Goal: Information Seeking & Learning: Learn about a topic

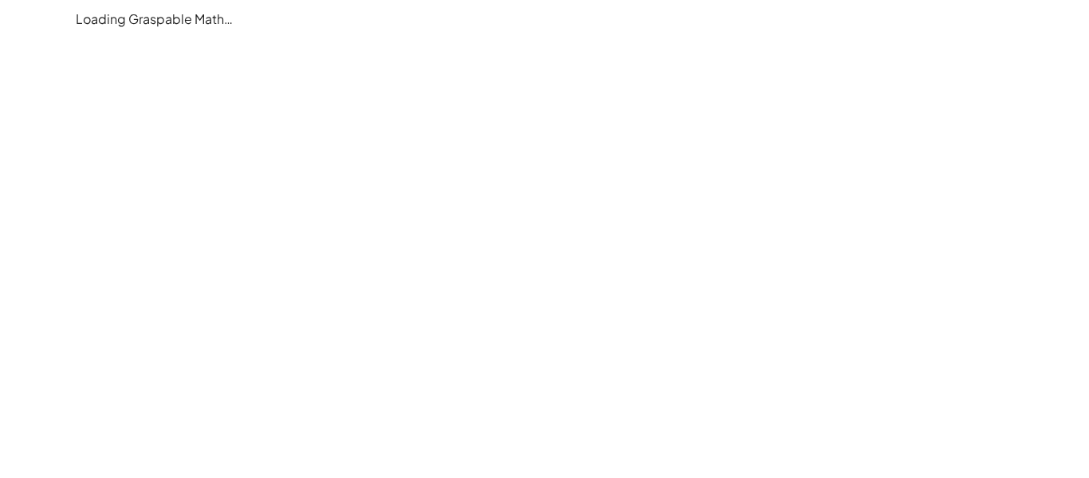
click at [499, 204] on main "Loading Graspable Math…" at bounding box center [544, 239] width 1089 height 478
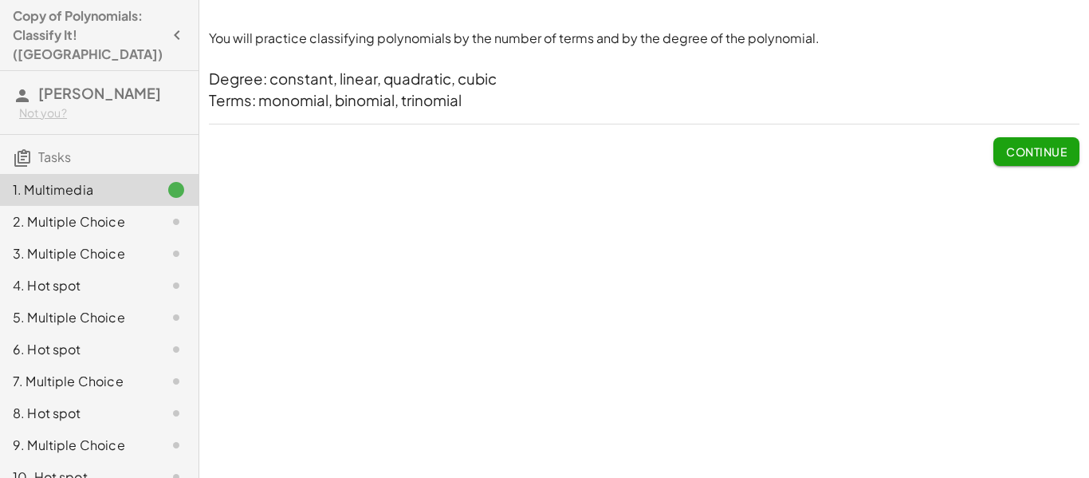
click at [1040, 146] on span "Continue" at bounding box center [1036, 151] width 61 height 14
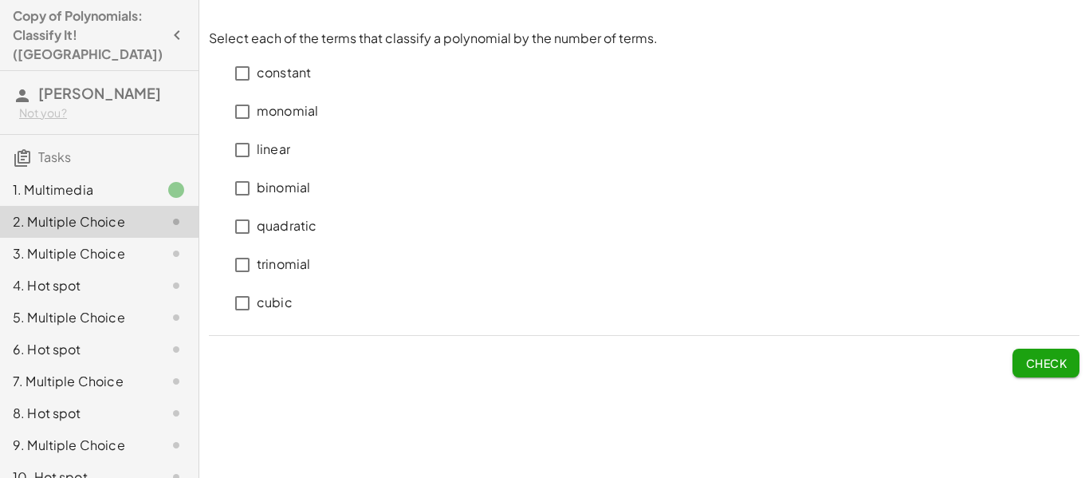
click at [259, 116] on p "monomial" at bounding box center [287, 111] width 61 height 18
click at [1027, 359] on span "Check" at bounding box center [1045, 363] width 41 height 14
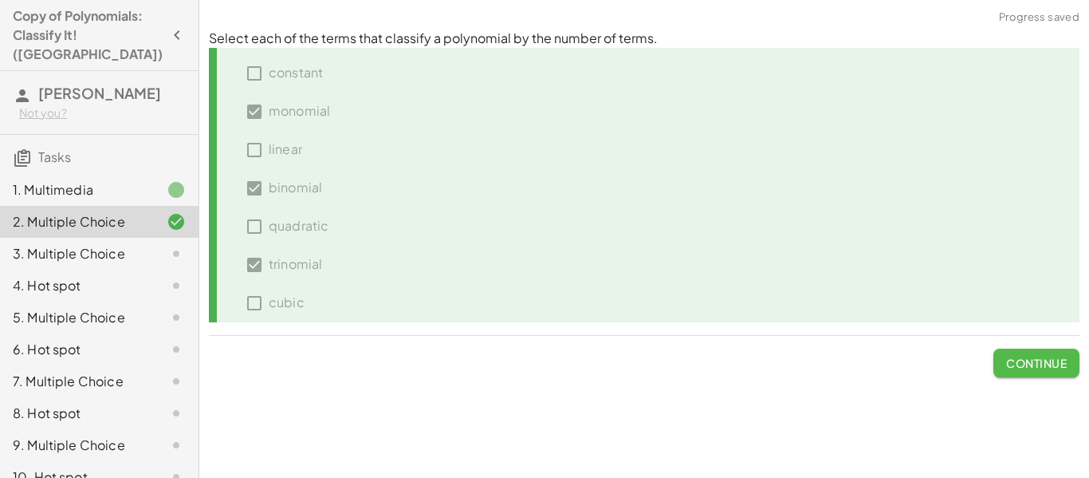
click at [1029, 366] on span "Continue" at bounding box center [1036, 363] width 61 height 14
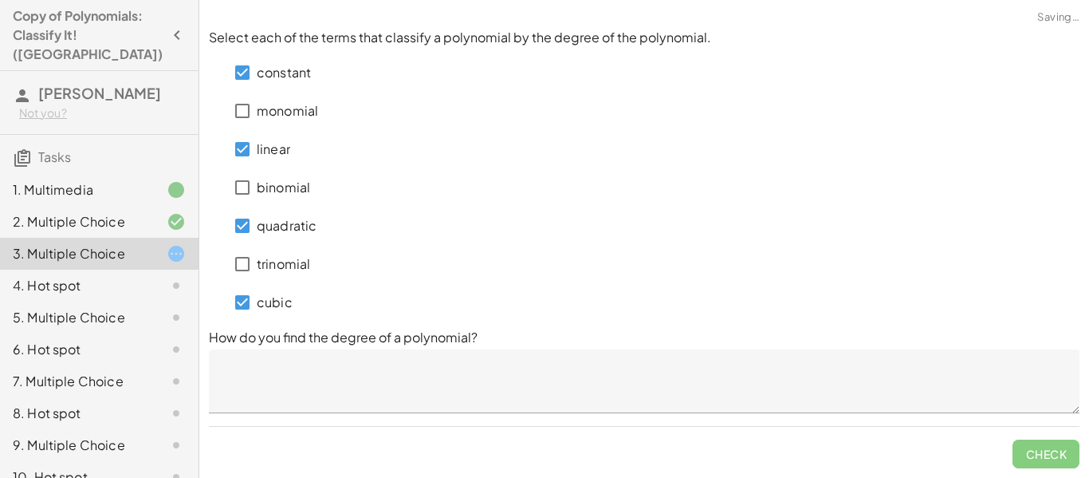
click at [677, 403] on textarea at bounding box center [644, 381] width 871 height 64
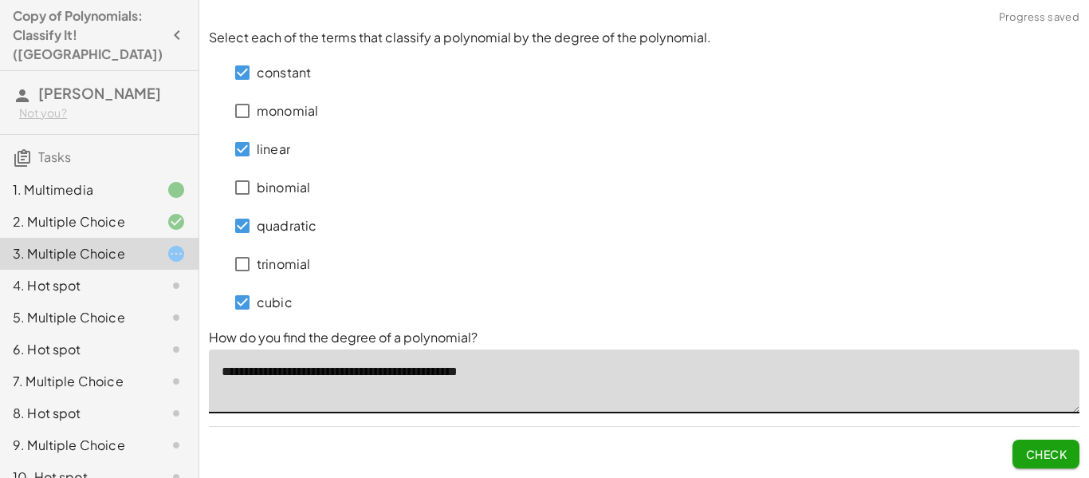
click at [1044, 451] on span "Check" at bounding box center [1045, 454] width 41 height 14
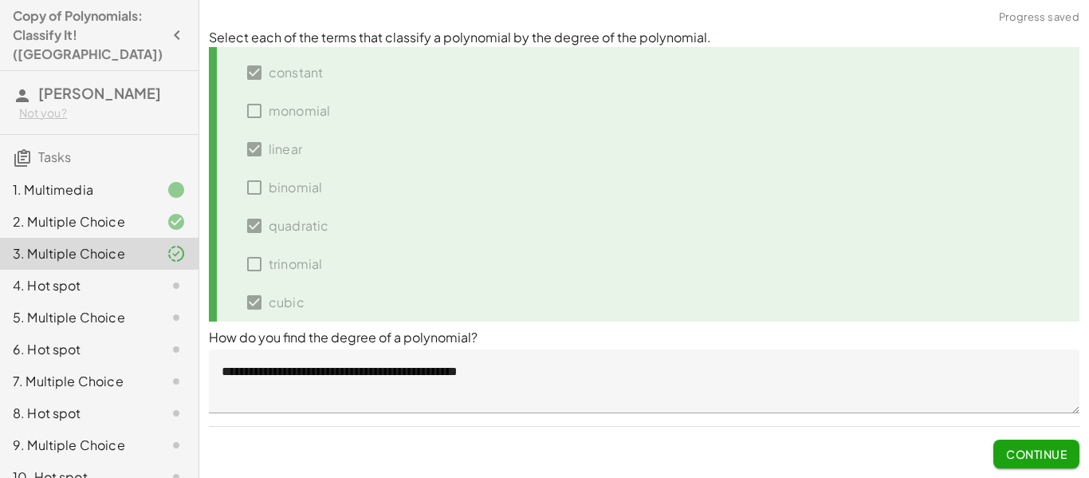
click at [989, 454] on div "Continue" at bounding box center [644, 447] width 871 height 41
click at [1001, 454] on button "Continue" at bounding box center [1036, 453] width 86 height 29
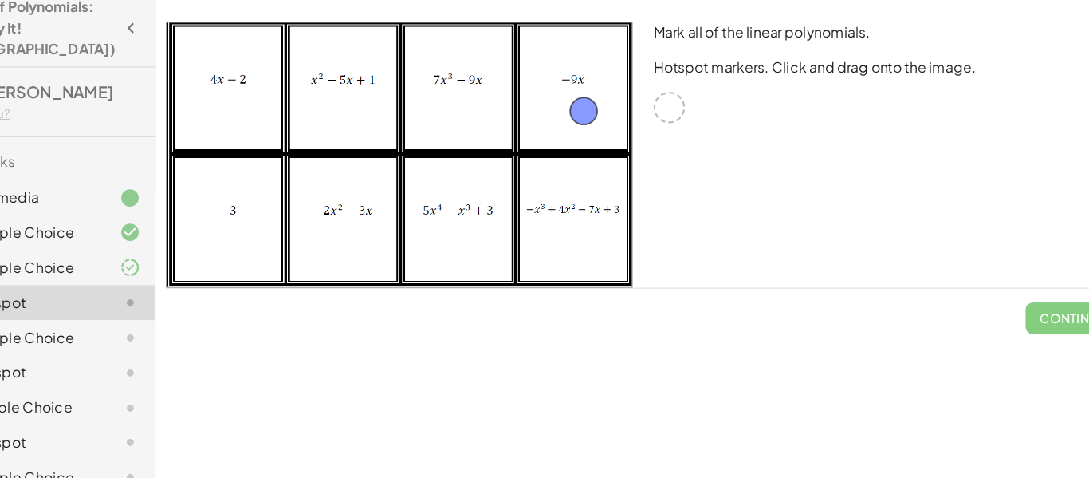
drag, startPoint x: 676, startPoint y: 102, endPoint x: 597, endPoint y: 104, distance: 79.0
click at [178, 244] on icon at bounding box center [176, 253] width 19 height 19
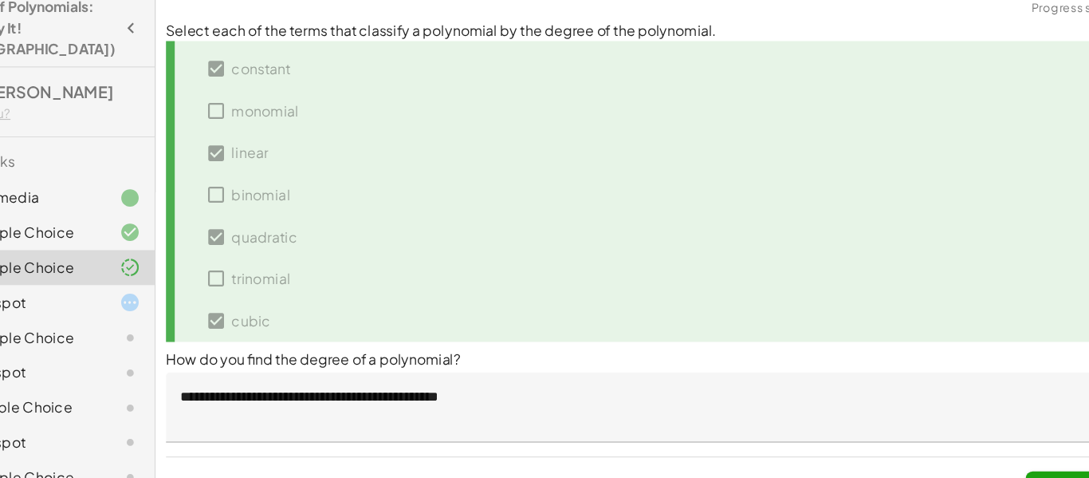
click at [418, 380] on textarea "**********" at bounding box center [644, 381] width 871 height 64
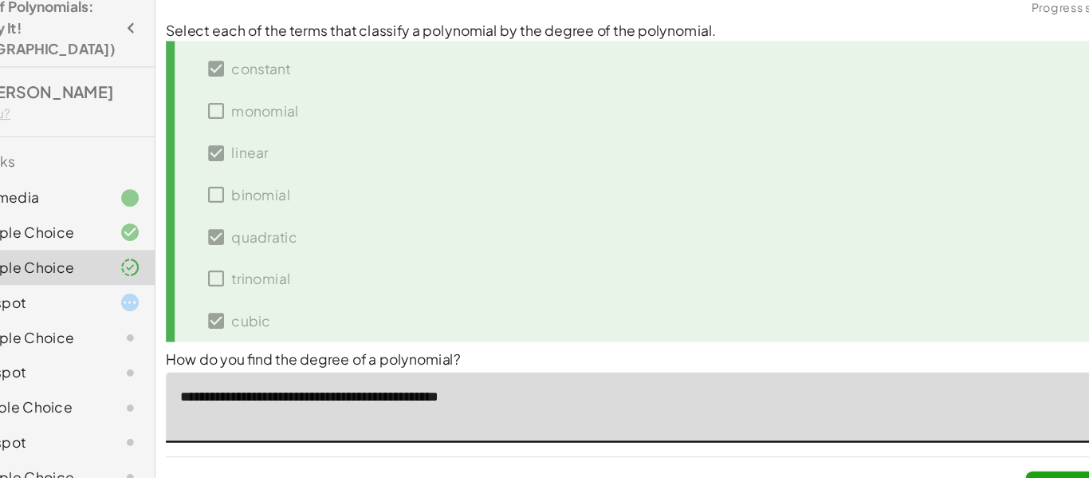
click at [301, 373] on textarea "**********" at bounding box center [644, 381] width 871 height 64
click at [512, 367] on textarea "**********" at bounding box center [644, 381] width 871 height 64
click at [612, 368] on textarea "**********" at bounding box center [644, 381] width 871 height 64
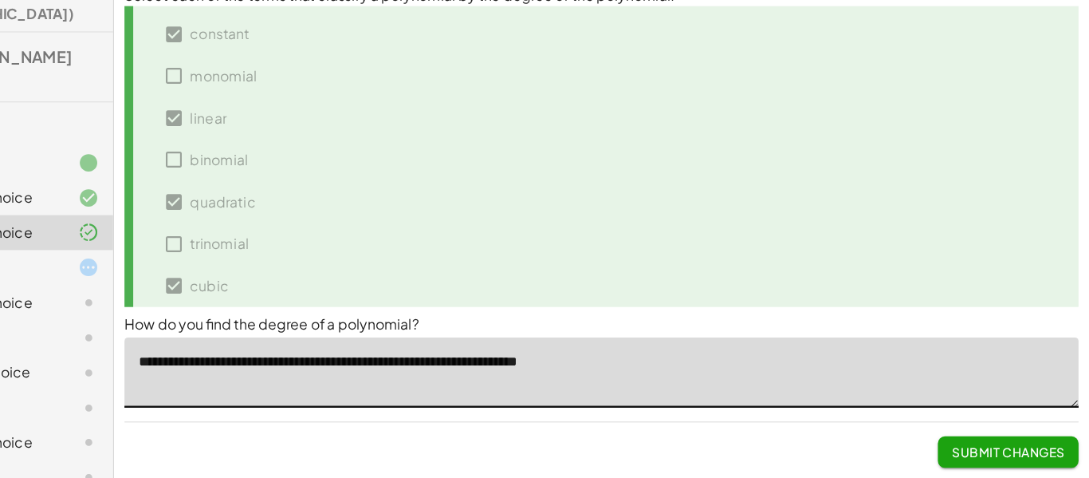
type textarea "**********"
click at [993, 448] on span "Submit Changes" at bounding box center [1015, 454] width 103 height 14
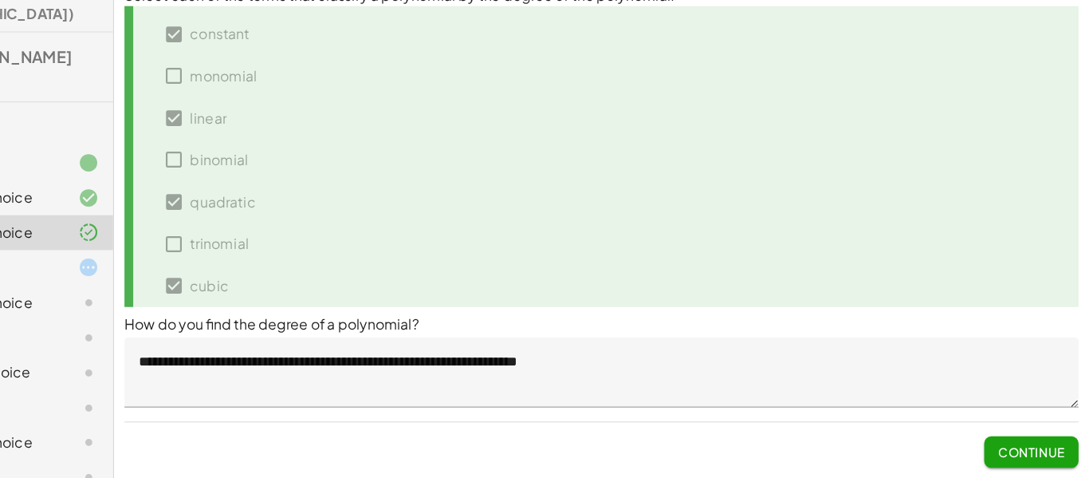
click at [993, 448] on button "Continue" at bounding box center [1036, 453] width 86 height 29
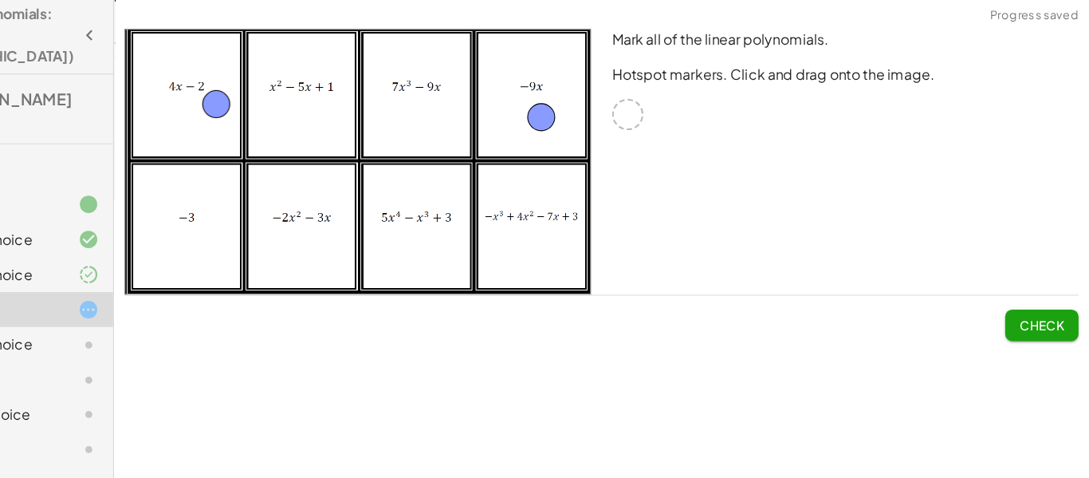
drag, startPoint x: 662, startPoint y: 106, endPoint x: 286, endPoint y: 93, distance: 375.8
click at [1049, 297] on span "Check" at bounding box center [1045, 300] width 41 height 14
click at [1047, 297] on span "Continue" at bounding box center [1036, 300] width 61 height 14
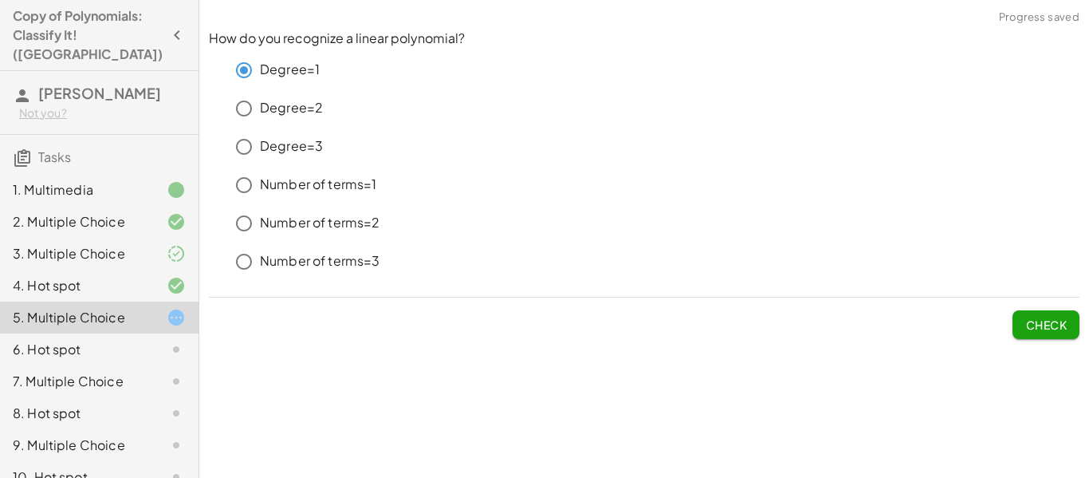
click at [1041, 334] on button "Check" at bounding box center [1046, 324] width 67 height 29
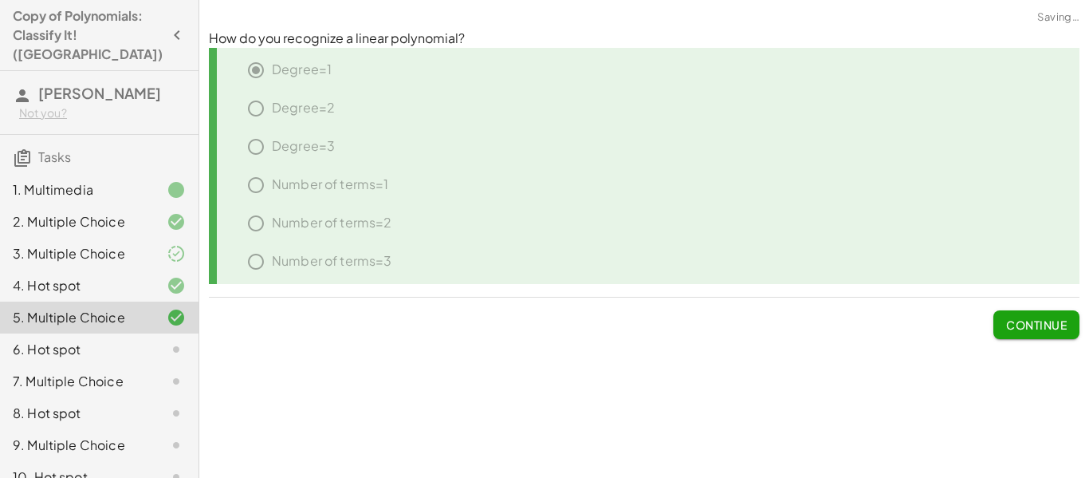
click at [1041, 334] on button "Continue" at bounding box center [1036, 324] width 86 height 29
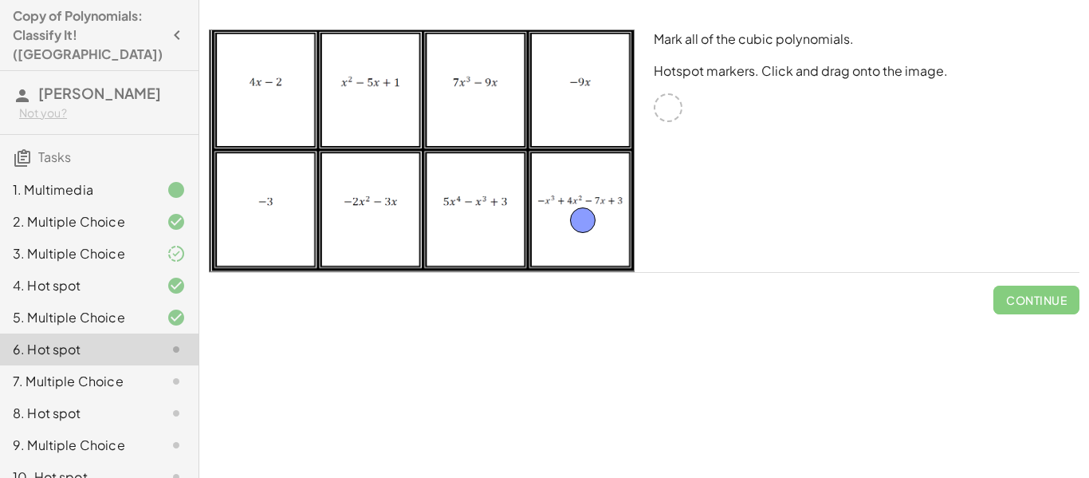
drag, startPoint x: 665, startPoint y: 99, endPoint x: 576, endPoint y: 203, distance: 136.3
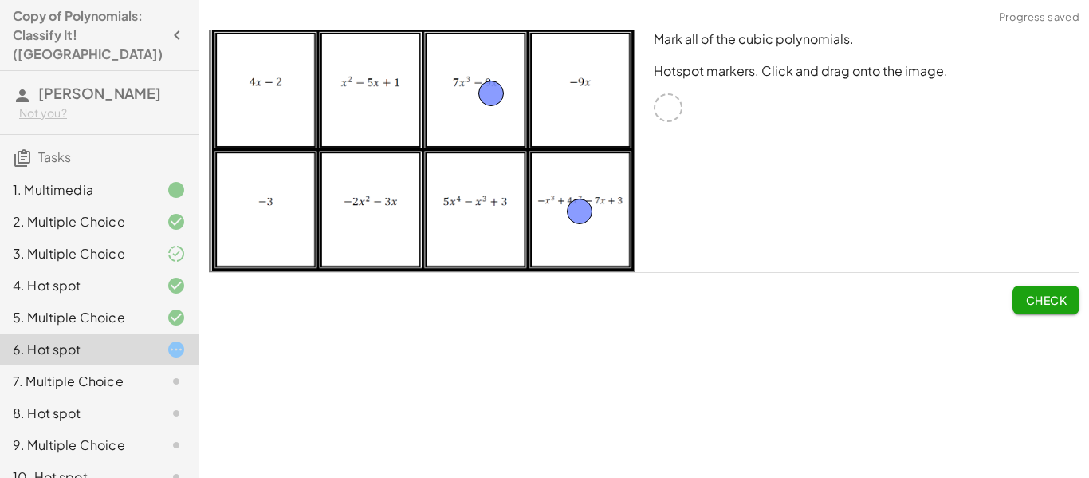
drag, startPoint x: 677, startPoint y: 112, endPoint x: 496, endPoint y: 96, distance: 181.7
click at [1060, 301] on span "Check" at bounding box center [1045, 300] width 41 height 14
click at [1060, 301] on span "Continue" at bounding box center [1036, 300] width 61 height 14
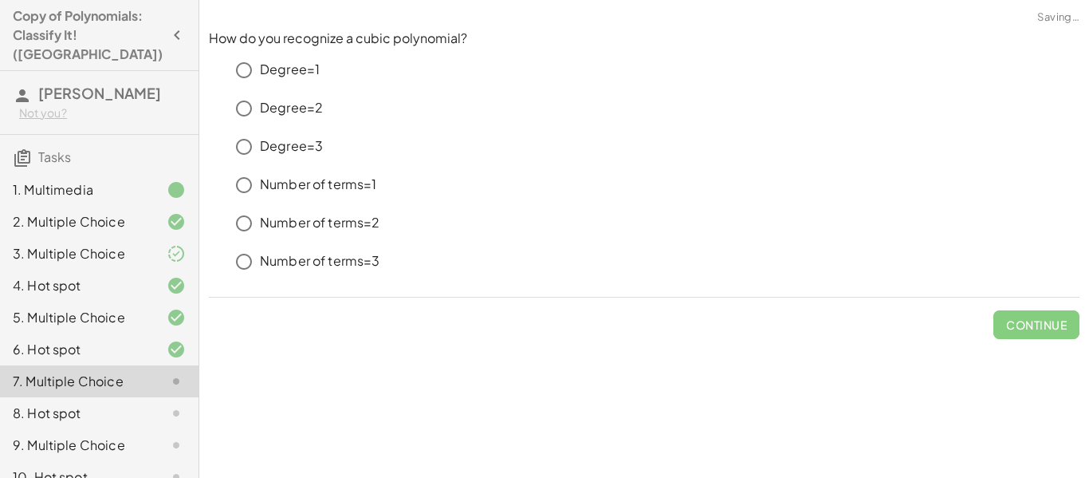
click at [279, 143] on p "Degree=3" at bounding box center [291, 146] width 63 height 18
click at [1038, 312] on button "Check" at bounding box center [1046, 324] width 67 height 29
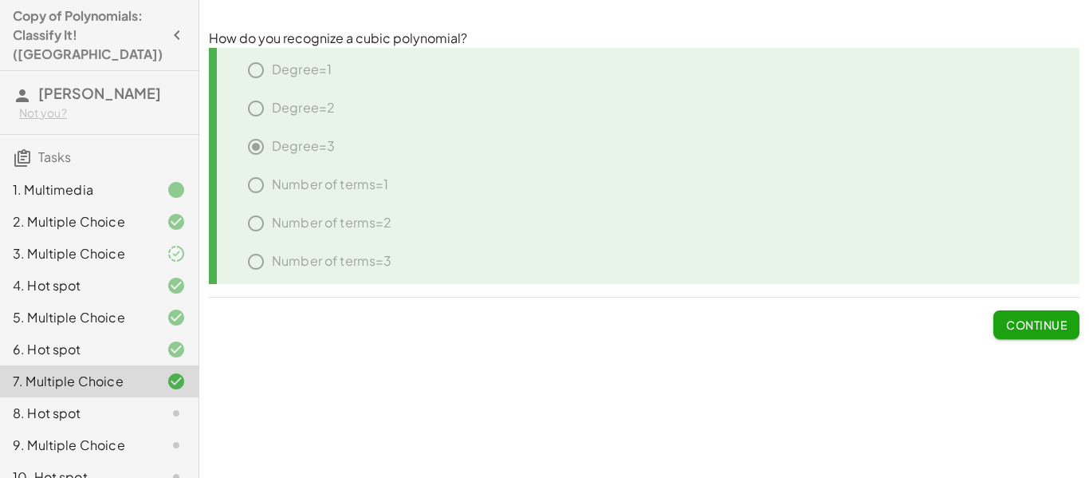
click at [1044, 330] on span "Continue" at bounding box center [1036, 324] width 61 height 14
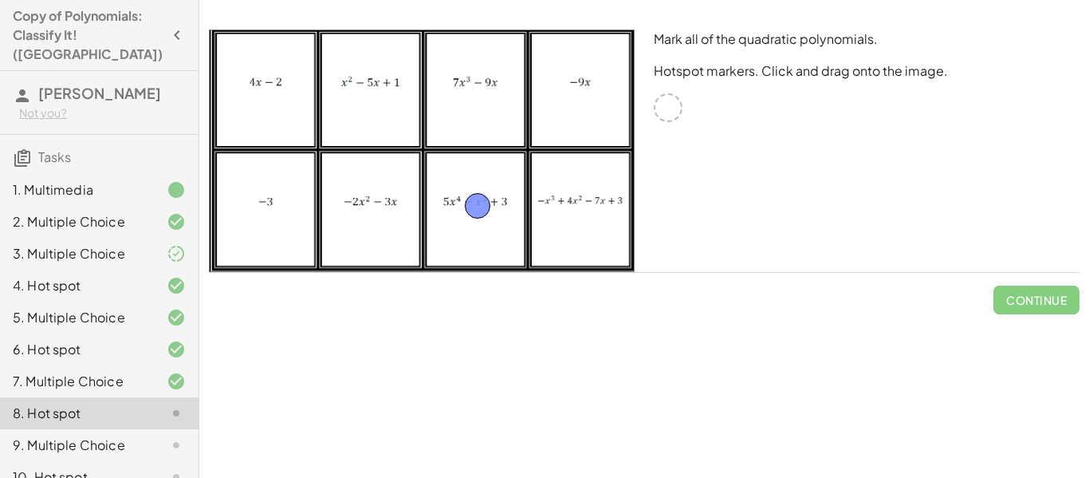
drag, startPoint x: 666, startPoint y: 105, endPoint x: 466, endPoint y: 198, distance: 219.7
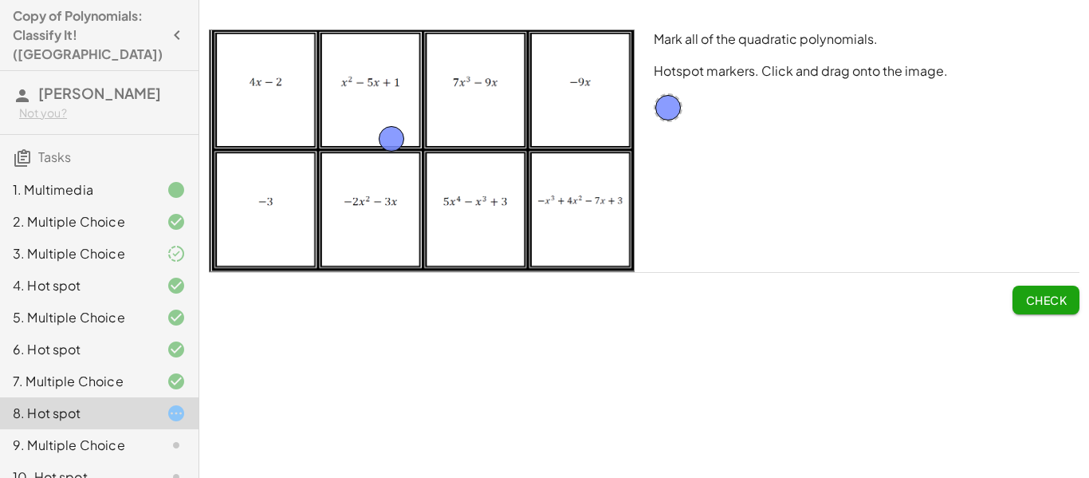
drag, startPoint x: 468, startPoint y: 205, endPoint x: 373, endPoint y: 116, distance: 129.8
drag, startPoint x: 657, startPoint y: 104, endPoint x: 377, endPoint y: 179, distance: 289.7
click at [1031, 280] on span "Check" at bounding box center [1046, 293] width 67 height 41
click at [1026, 293] on span "Check" at bounding box center [1045, 300] width 41 height 14
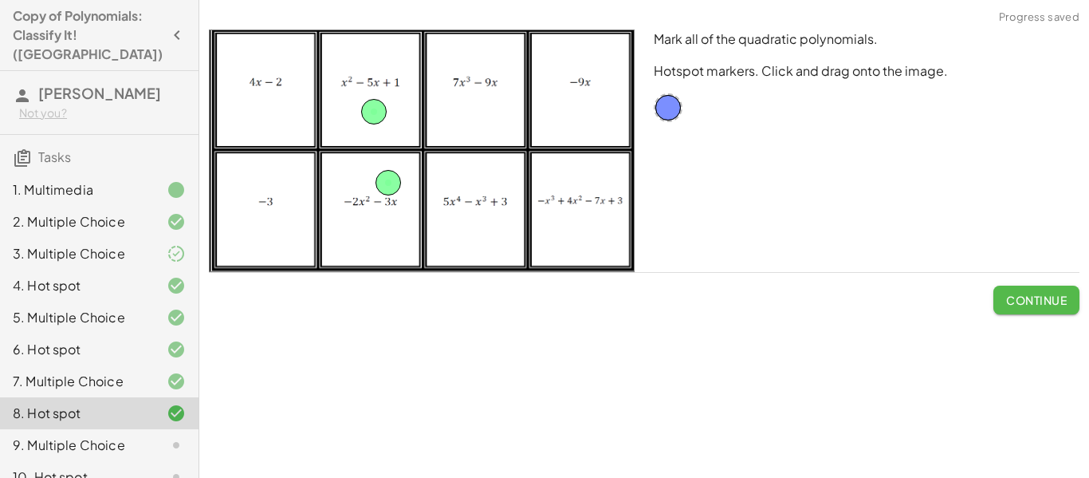
click at [1033, 291] on button "Continue" at bounding box center [1036, 299] width 86 height 29
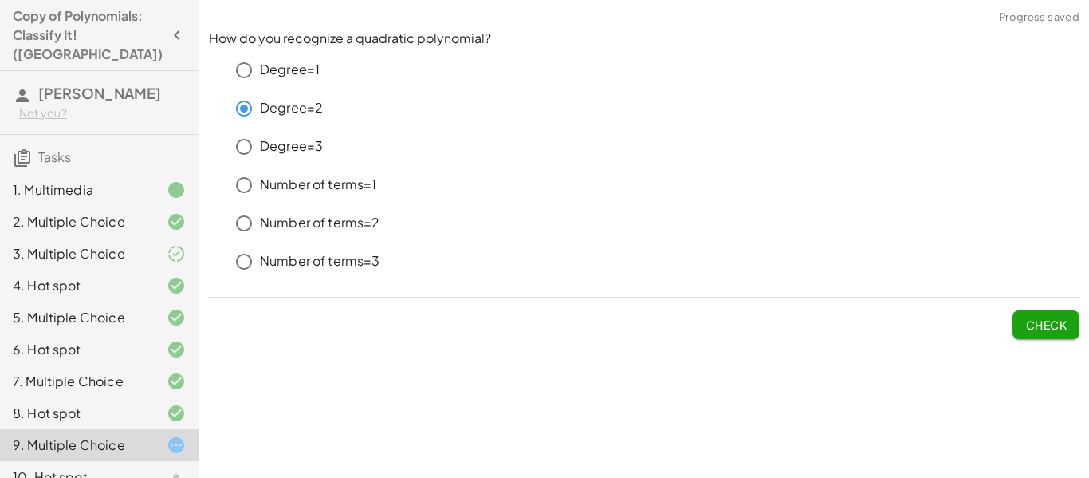
click at [1041, 317] on span "Check" at bounding box center [1045, 324] width 41 height 14
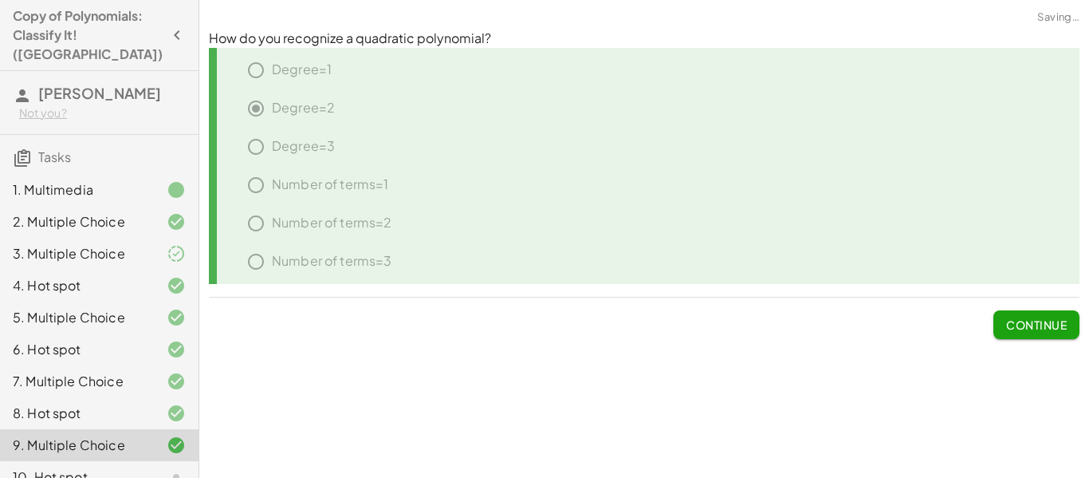
click at [1041, 317] on span "Continue" at bounding box center [1036, 324] width 61 height 14
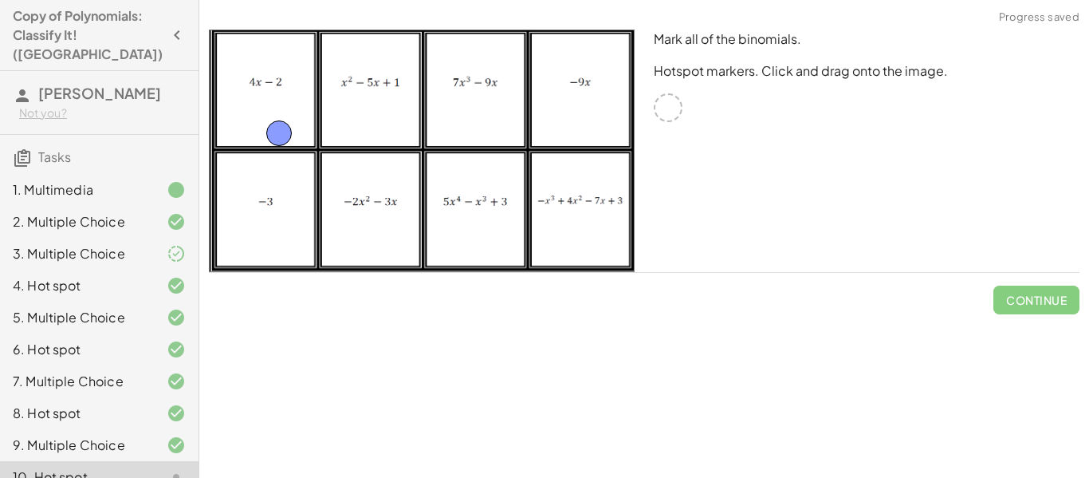
drag, startPoint x: 667, startPoint y: 111, endPoint x: 241, endPoint y: 116, distance: 426.6
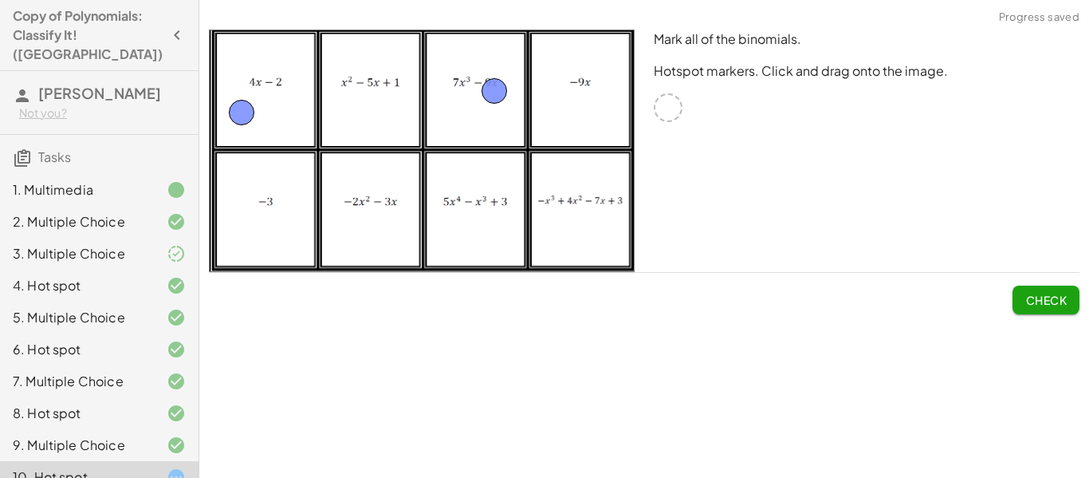
drag, startPoint x: 663, startPoint y: 108, endPoint x: 483, endPoint y: 84, distance: 181.0
drag, startPoint x: 662, startPoint y: 112, endPoint x: 365, endPoint y: 203, distance: 310.2
click at [1031, 305] on span "Check" at bounding box center [1045, 300] width 41 height 14
click at [1031, 305] on span "Continue" at bounding box center [1036, 300] width 61 height 14
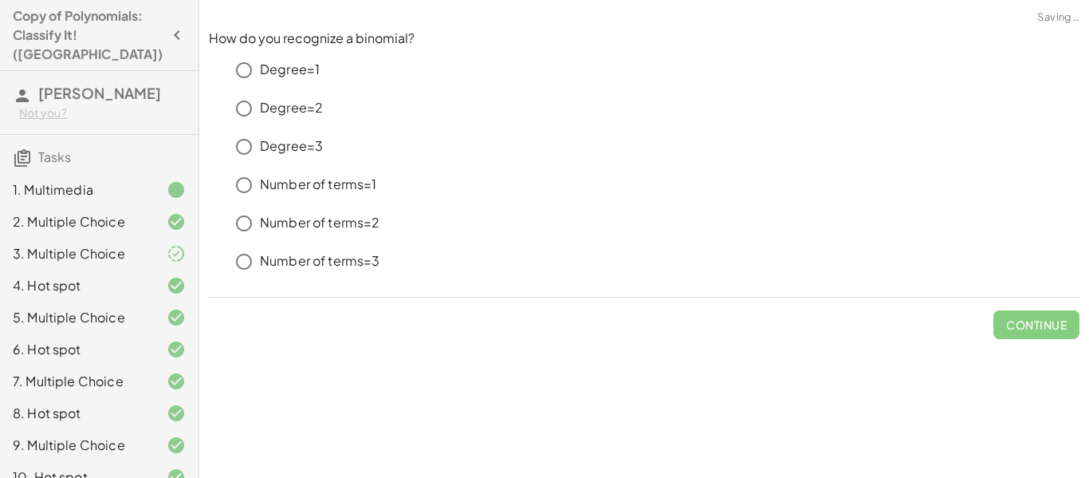
click at [290, 216] on p "Number of terms=2" at bounding box center [320, 223] width 120 height 18
click at [1013, 309] on span "Check" at bounding box center [1046, 317] width 67 height 41
click at [1025, 323] on span "Check" at bounding box center [1045, 324] width 41 height 14
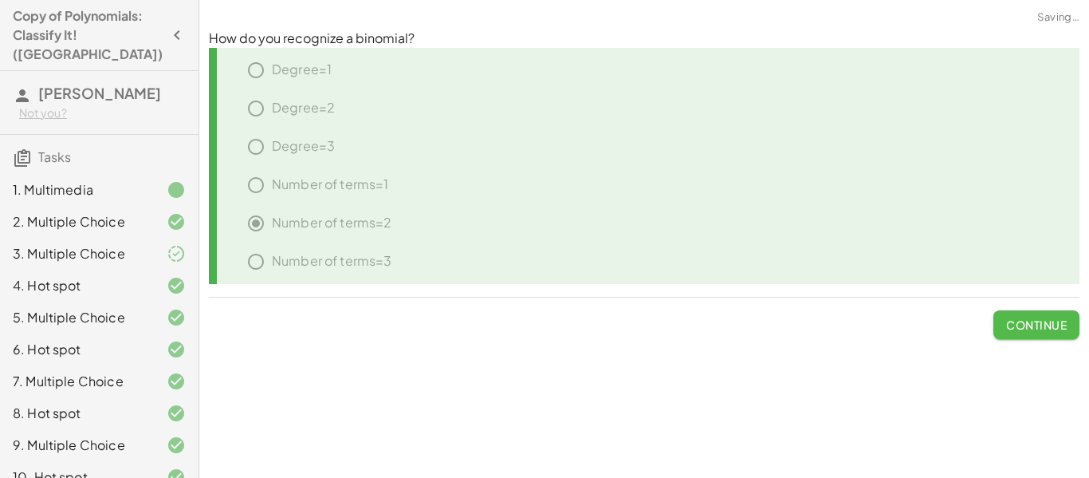
click at [1022, 321] on span "Continue" at bounding box center [1036, 324] width 61 height 14
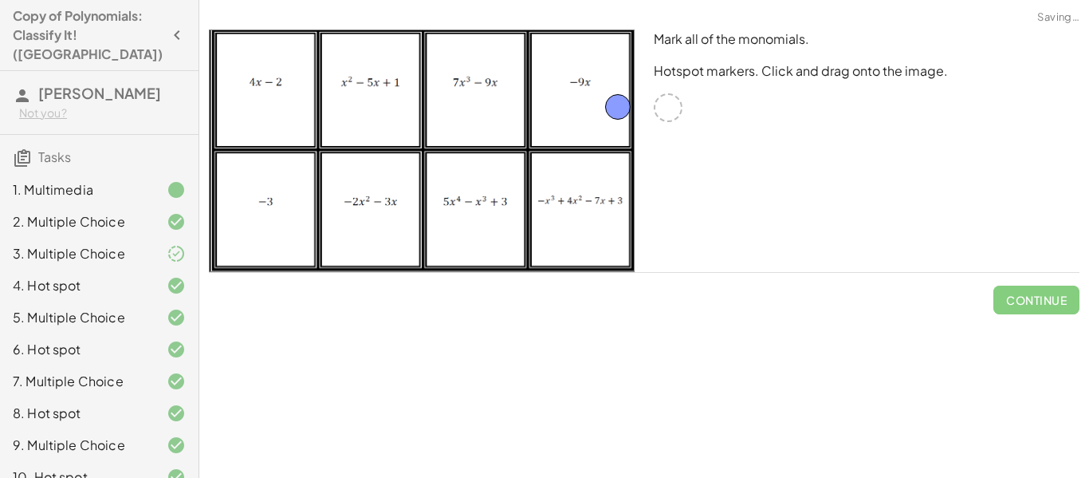
drag, startPoint x: 673, startPoint y: 112, endPoint x: 588, endPoint y: 96, distance: 86.8
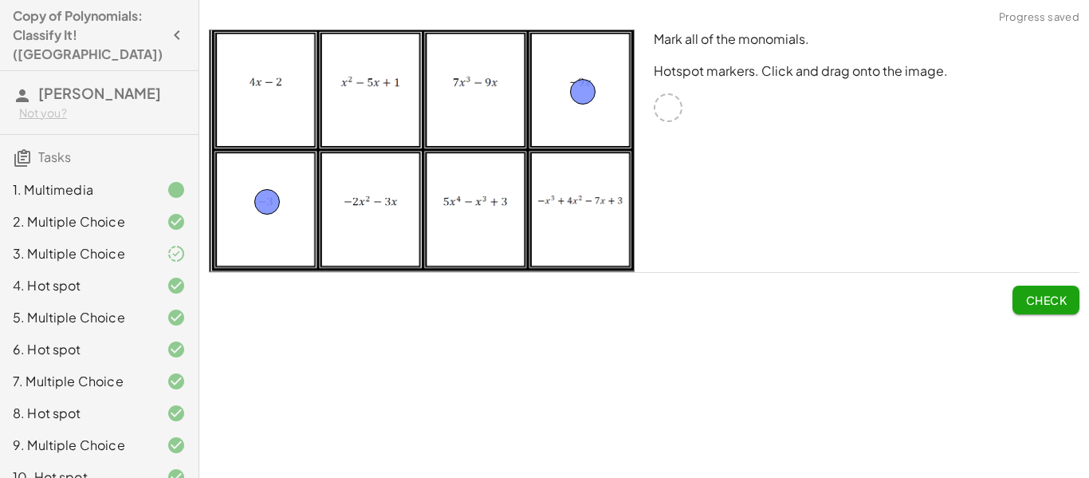
drag, startPoint x: 670, startPoint y: 119, endPoint x: 263, endPoint y: 212, distance: 417.2
click at [1021, 303] on button "Check" at bounding box center [1046, 299] width 67 height 29
click at [1021, 303] on span "Continue" at bounding box center [1036, 300] width 61 height 14
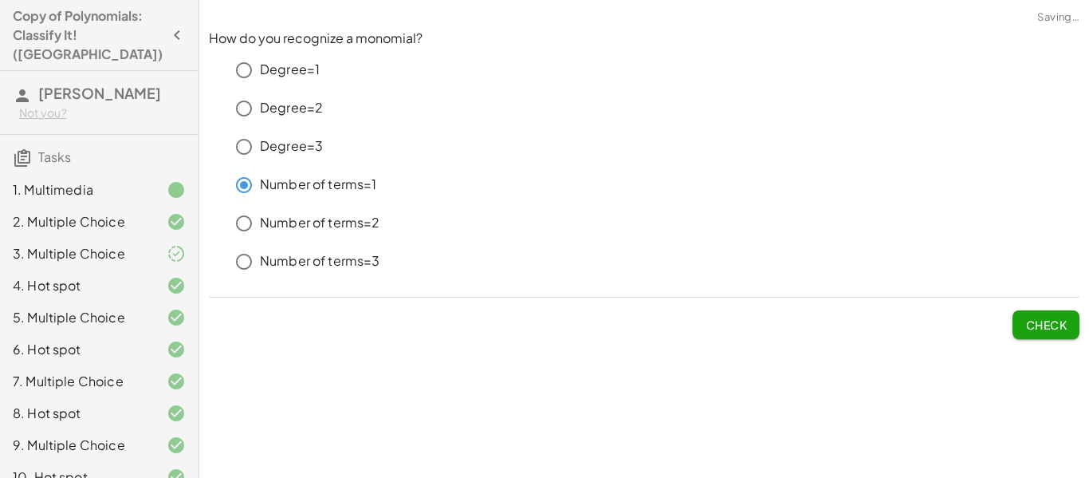
click at [1059, 321] on span "Check" at bounding box center [1045, 324] width 41 height 14
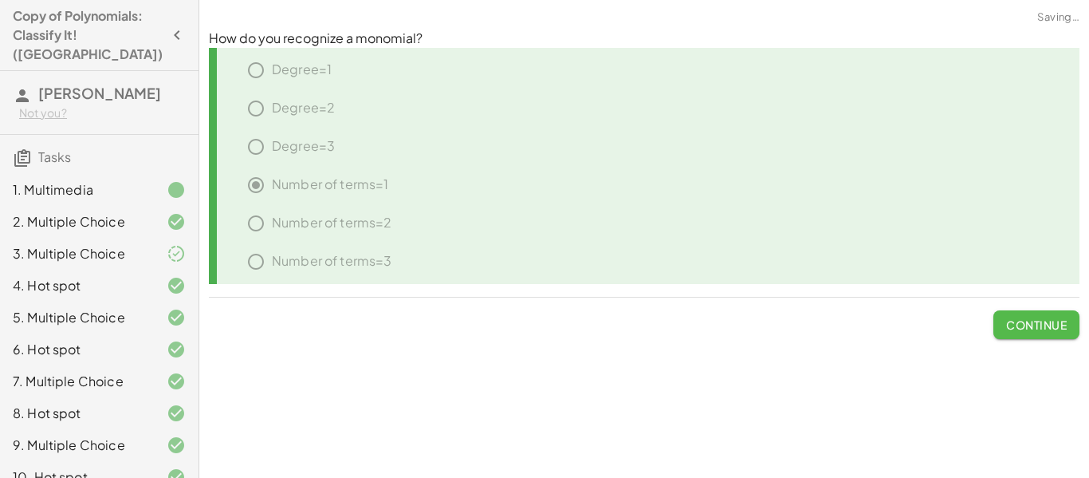
click at [1059, 321] on span "Continue" at bounding box center [1036, 324] width 61 height 14
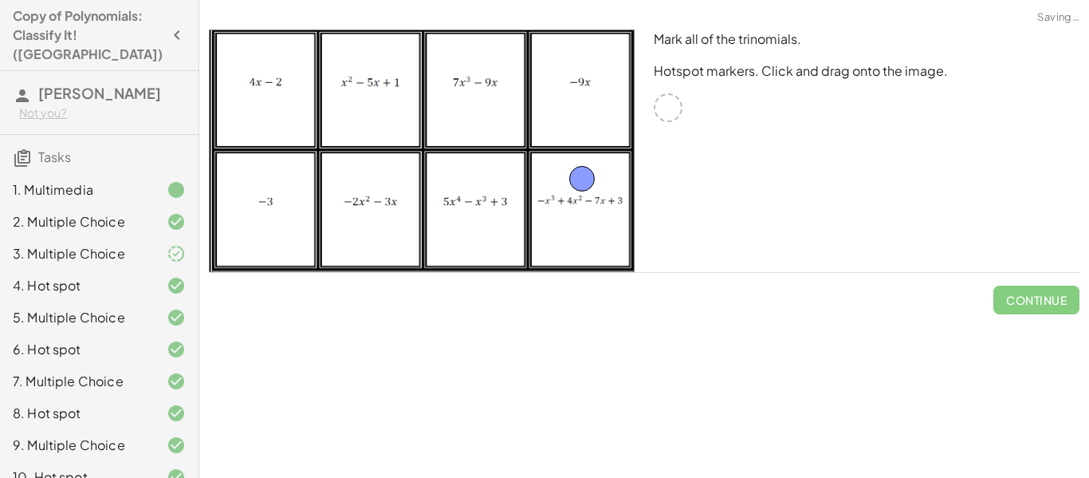
drag, startPoint x: 670, startPoint y: 110, endPoint x: 583, endPoint y: 181, distance: 112.2
drag, startPoint x: 667, startPoint y: 109, endPoint x: 499, endPoint y: 185, distance: 183.8
drag, startPoint x: 667, startPoint y: 115, endPoint x: 377, endPoint y: 98, distance: 290.7
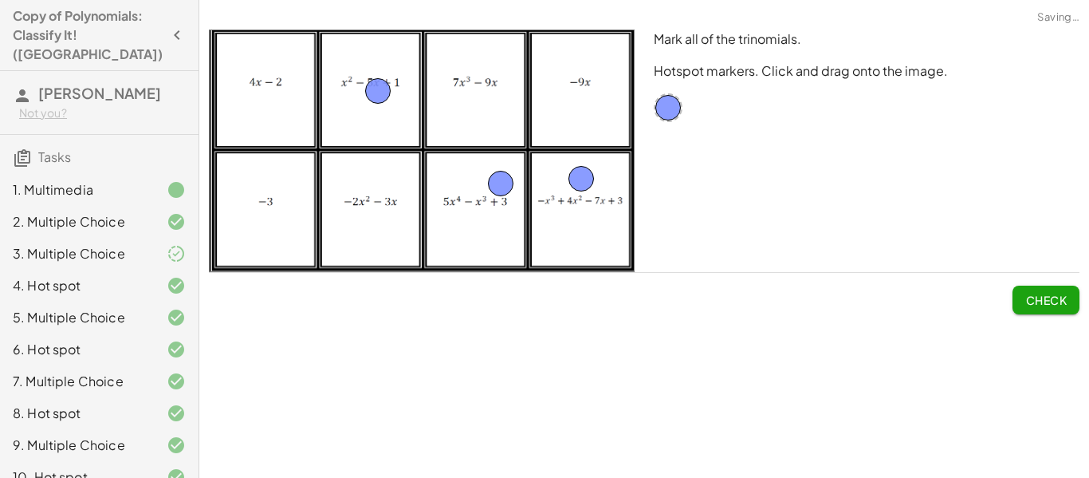
click at [1045, 293] on span "Check" at bounding box center [1045, 300] width 41 height 14
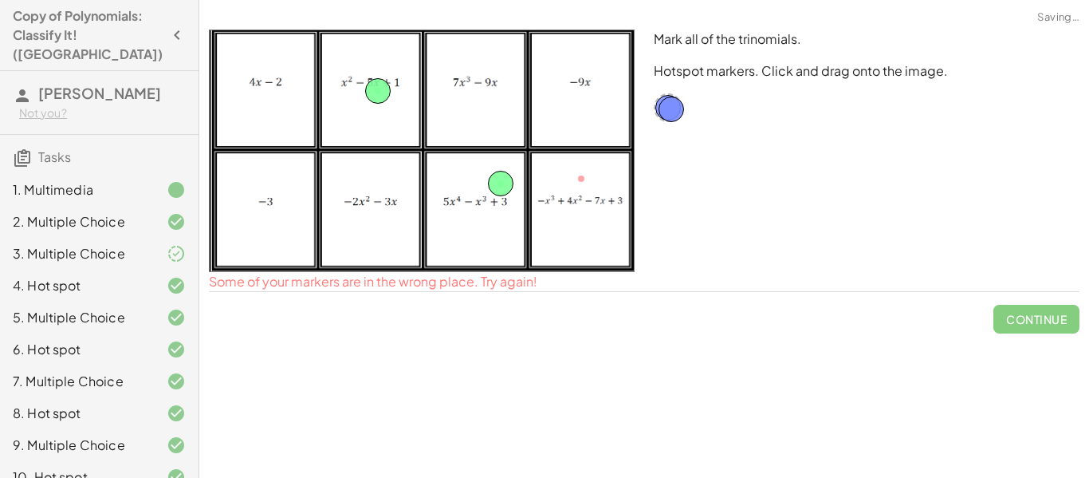
drag, startPoint x: 584, startPoint y: 181, endPoint x: 677, endPoint y: 108, distance: 118.7
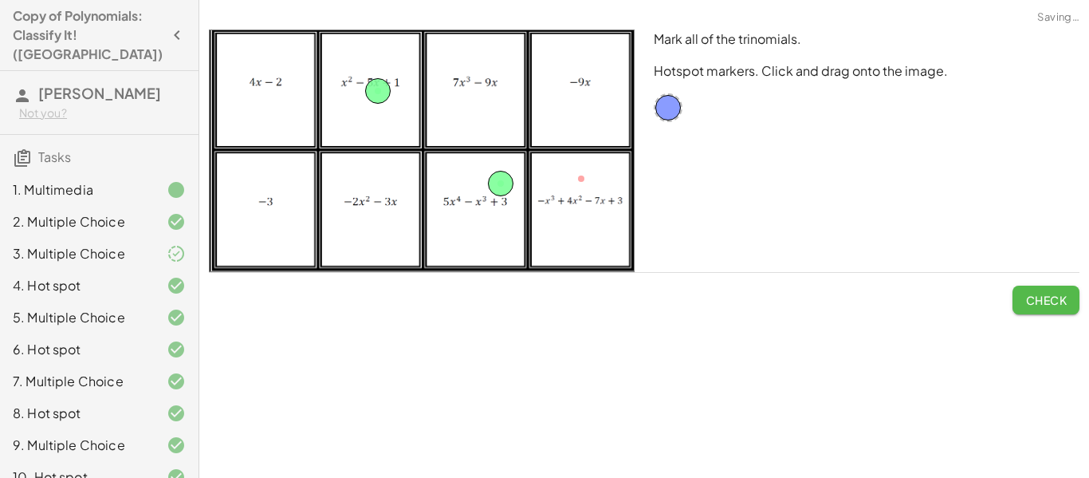
click at [1045, 307] on button "Check" at bounding box center [1046, 299] width 67 height 29
click at [1043, 308] on button "Continue" at bounding box center [1036, 299] width 86 height 29
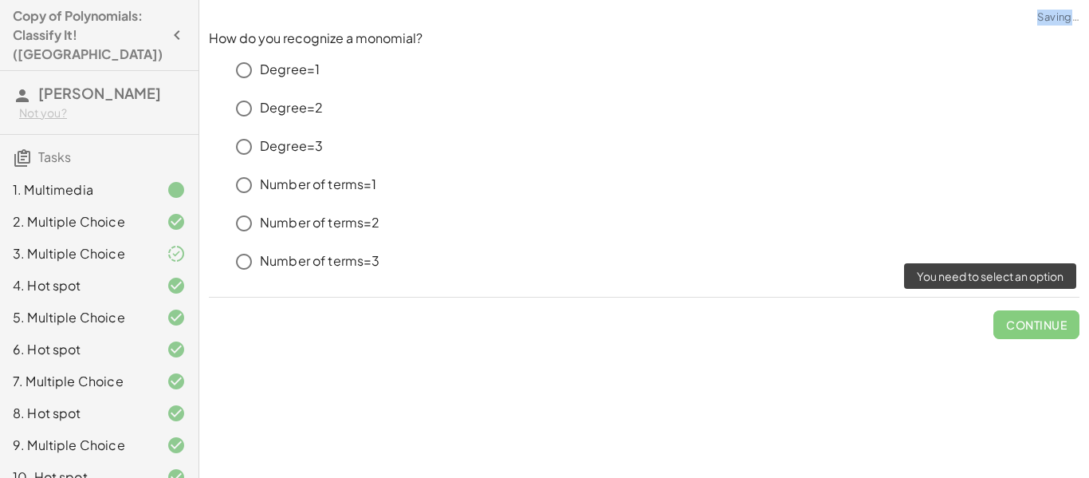
click at [1043, 308] on span "Continue" at bounding box center [1036, 317] width 86 height 41
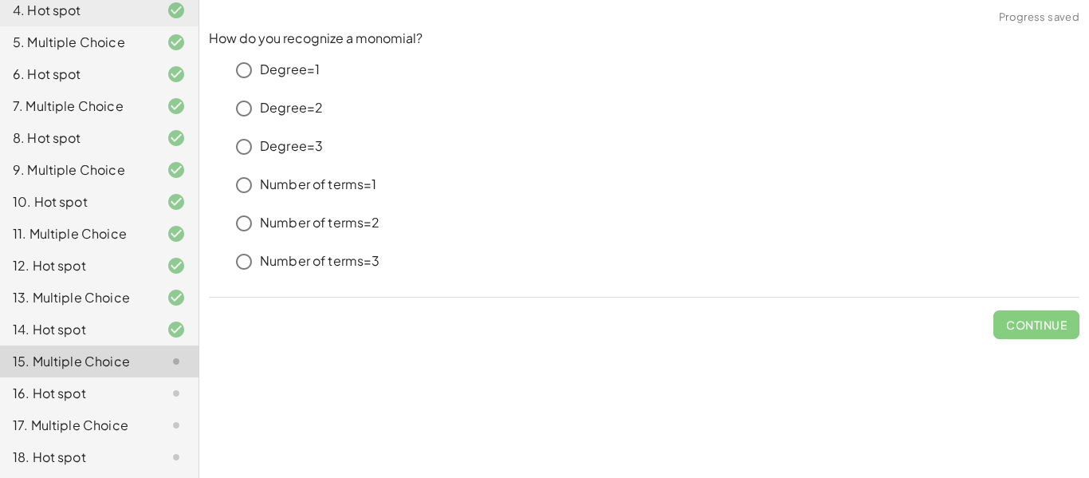
scroll to position [279, 0]
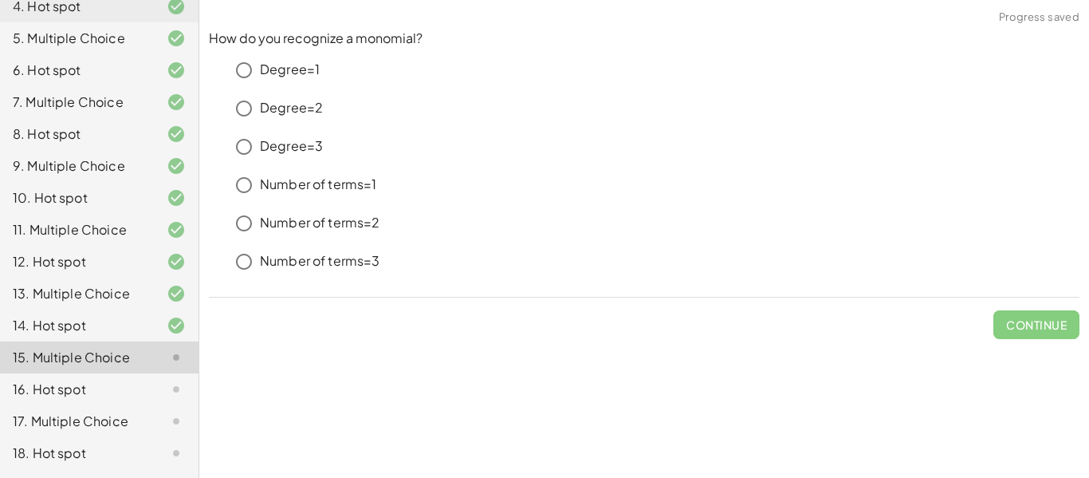
click at [319, 253] on p "Number of terms=3" at bounding box center [320, 261] width 120 height 18
click at [1017, 310] on button "Check" at bounding box center [1046, 324] width 67 height 29
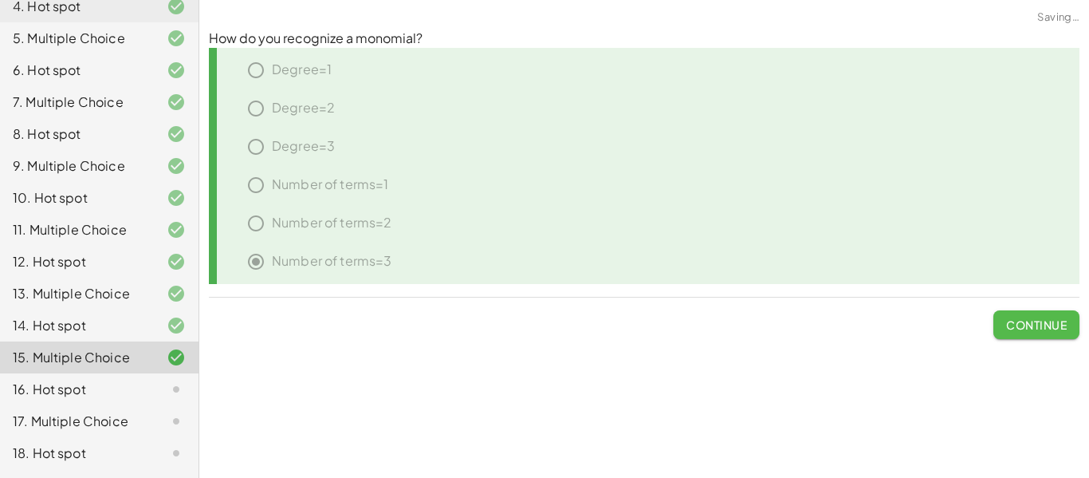
click at [1016, 311] on button "Continue" at bounding box center [1036, 324] width 86 height 29
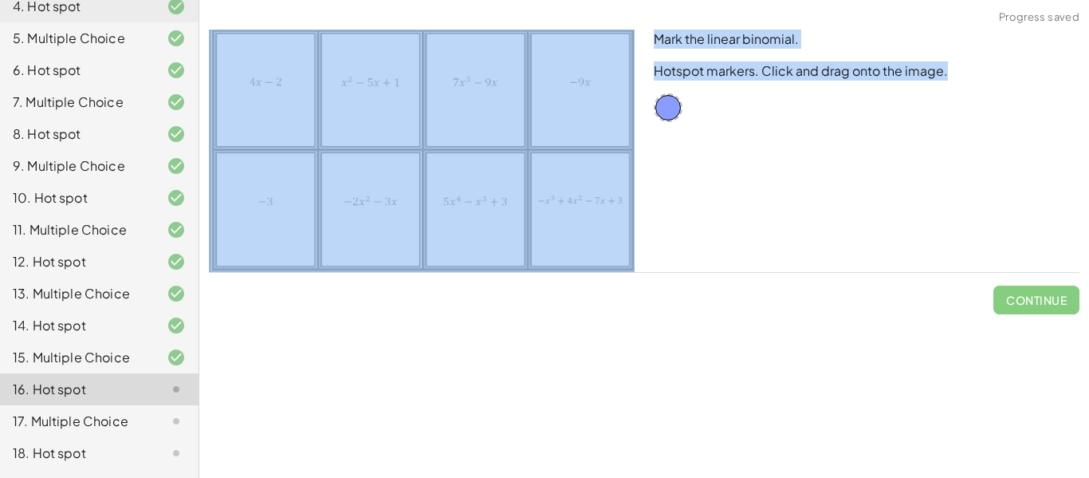
drag, startPoint x: 669, startPoint y: 93, endPoint x: 591, endPoint y: 100, distance: 78.4
click at [591, 100] on div "Mark the linear binomial. Hotspot markers. Click and drag onto the image." at bounding box center [644, 151] width 890 height 262
click at [742, 191] on div "Mark the linear binomial. Hotspot markers. Click and drag onto the image." at bounding box center [866, 151] width 445 height 262
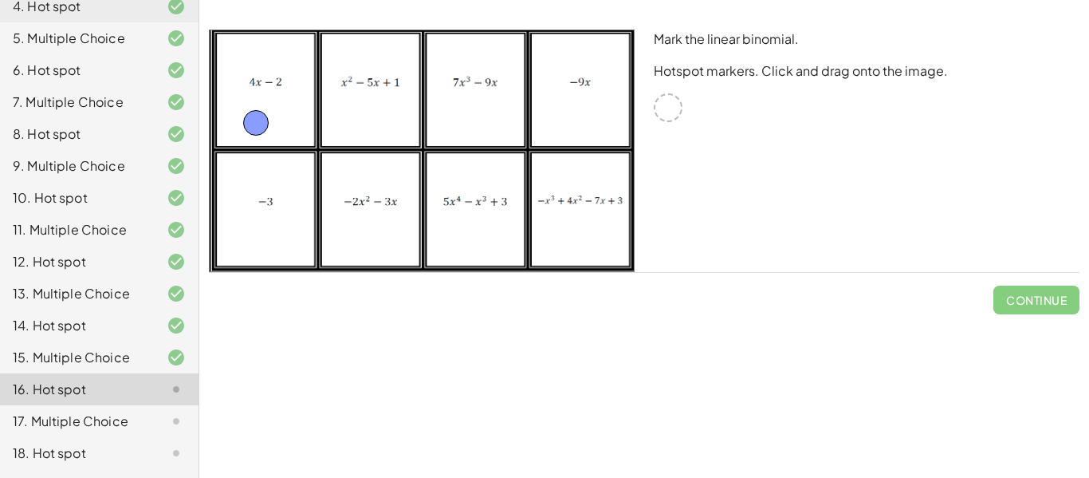
drag, startPoint x: 671, startPoint y: 117, endPoint x: 264, endPoint y: 132, distance: 407.7
click at [1032, 297] on span "Check" at bounding box center [1045, 300] width 41 height 14
click at [1030, 296] on span "Continue" at bounding box center [1036, 300] width 61 height 14
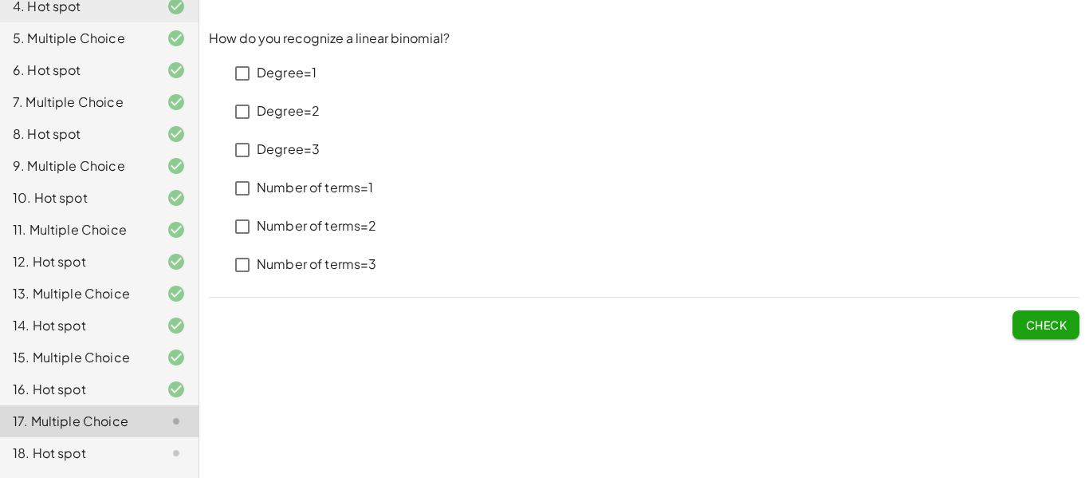
click at [128, 348] on div "15. Multiple Choice" at bounding box center [77, 357] width 128 height 19
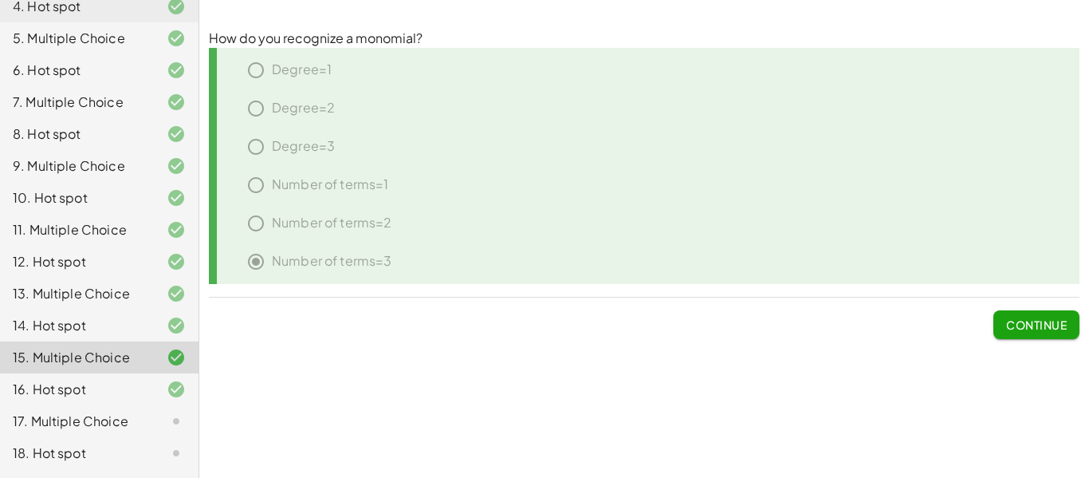
click at [110, 411] on div "17. Multiple Choice" at bounding box center [77, 420] width 128 height 19
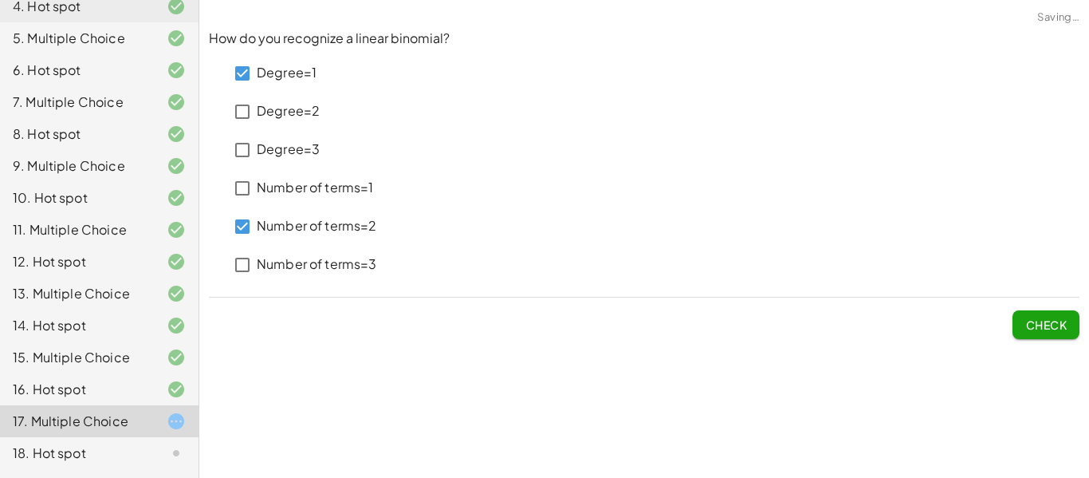
click at [1055, 321] on span "Check" at bounding box center [1045, 324] width 41 height 14
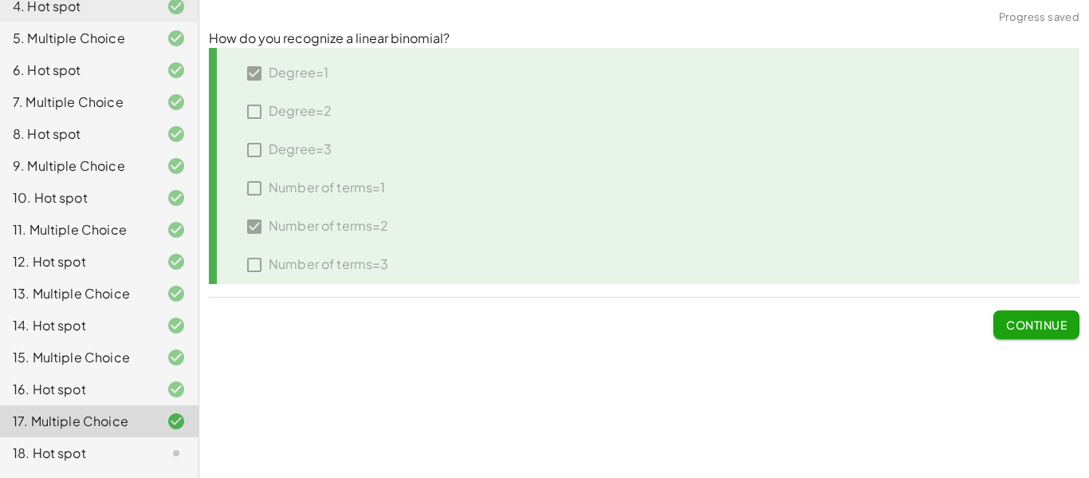
click at [1048, 323] on span "Continue" at bounding box center [1036, 324] width 61 height 14
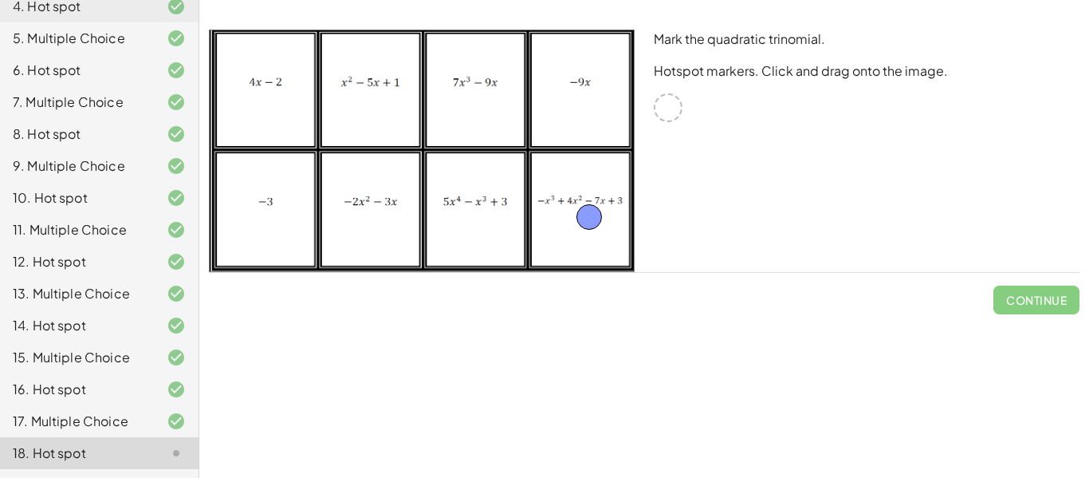
drag, startPoint x: 670, startPoint y: 109, endPoint x: 589, endPoint y: 218, distance: 135.7
drag, startPoint x: 593, startPoint y: 226, endPoint x: 489, endPoint y: 233, distance: 104.7
click at [1040, 306] on span "Check" at bounding box center [1045, 300] width 41 height 14
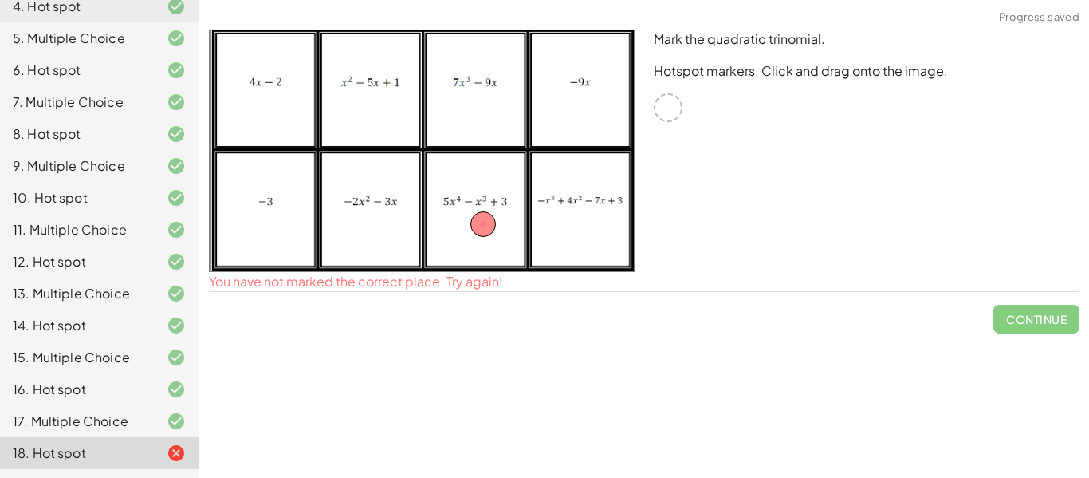
drag, startPoint x: 497, startPoint y: 233, endPoint x: 572, endPoint y: 245, distance: 76.7
click at [572, 245] on img at bounding box center [422, 151] width 426 height 242
drag, startPoint x: 490, startPoint y: 226, endPoint x: 596, endPoint y: 239, distance: 106.9
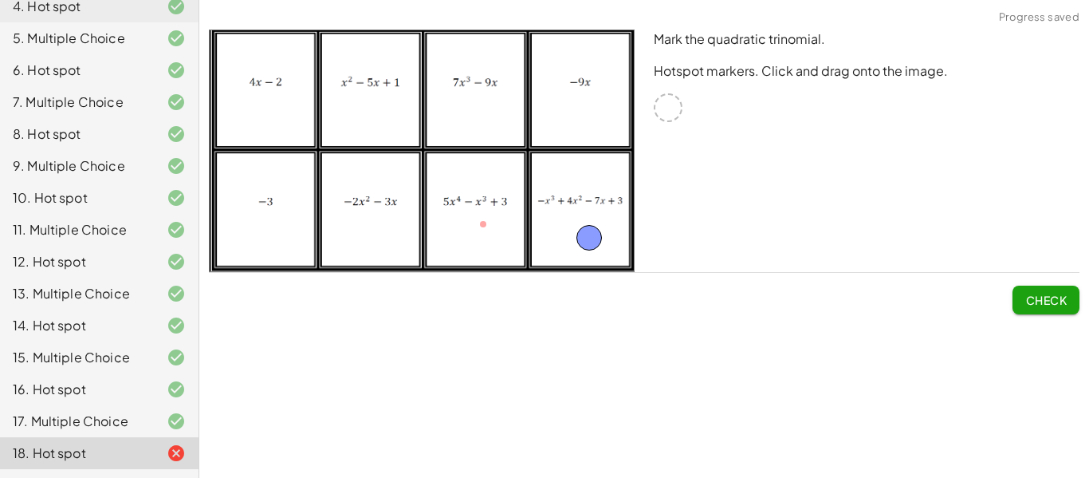
click at [1041, 305] on span "Check" at bounding box center [1045, 300] width 41 height 14
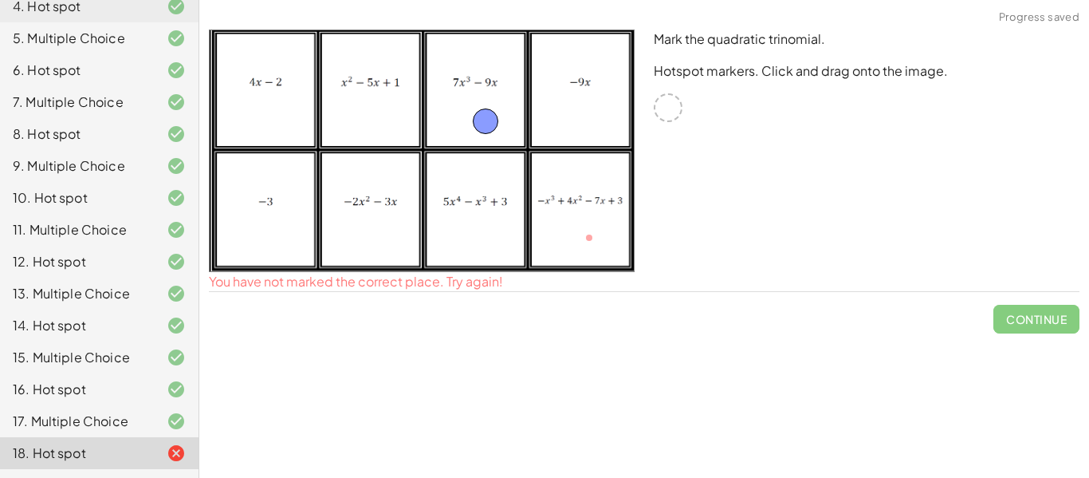
drag, startPoint x: 598, startPoint y: 236, endPoint x: 494, endPoint y: 118, distance: 157.6
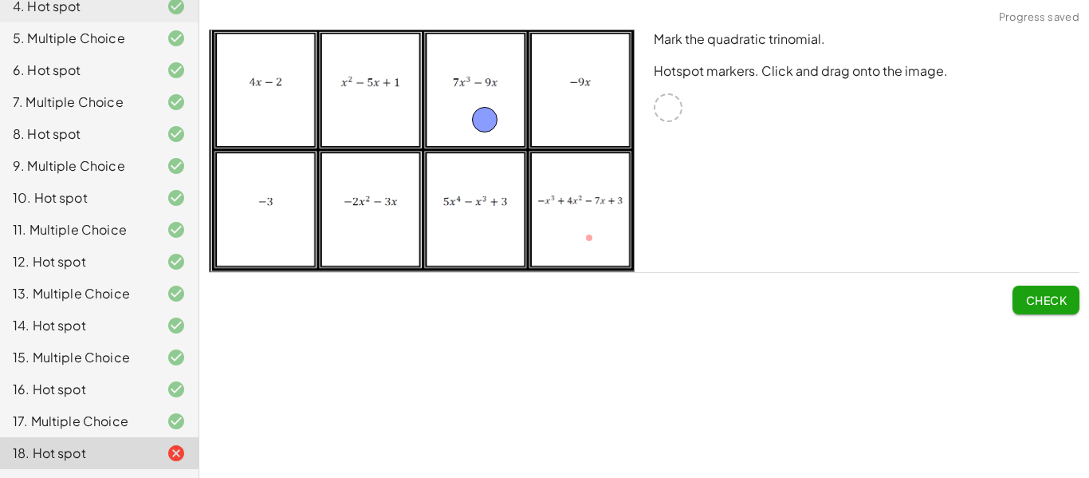
click at [1041, 326] on div "**********" at bounding box center [644, 239] width 890 height 478
click at [1033, 294] on span "Check" at bounding box center [1045, 300] width 41 height 14
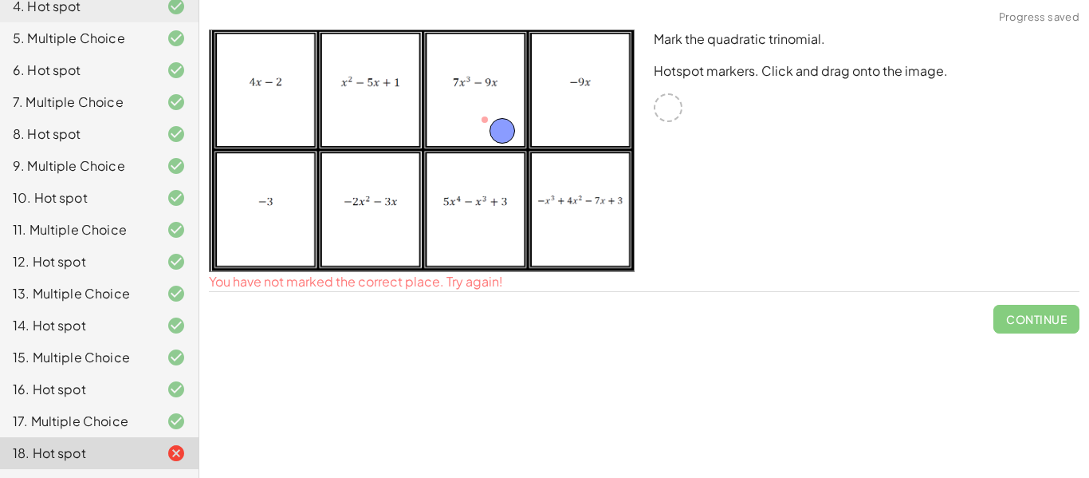
drag, startPoint x: 489, startPoint y: 120, endPoint x: 469, endPoint y: 115, distance: 20.5
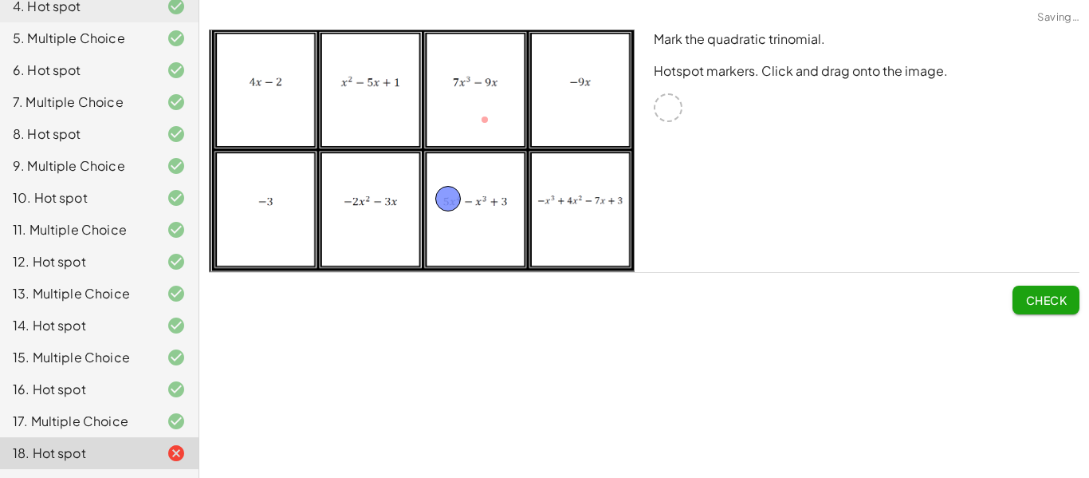
drag, startPoint x: 462, startPoint y: 116, endPoint x: 439, endPoint y: 203, distance: 89.2
drag, startPoint x: 442, startPoint y: 207, endPoint x: 478, endPoint y: 108, distance: 105.5
click at [486, 124] on img at bounding box center [422, 151] width 426 height 242
drag, startPoint x: 472, startPoint y: 113, endPoint x: 721, endPoint y: 110, distance: 248.8
click at [721, 110] on div "Mark the quadratic trinomial. Hotspot markers. Click and drag onto the image." at bounding box center [644, 151] width 890 height 262
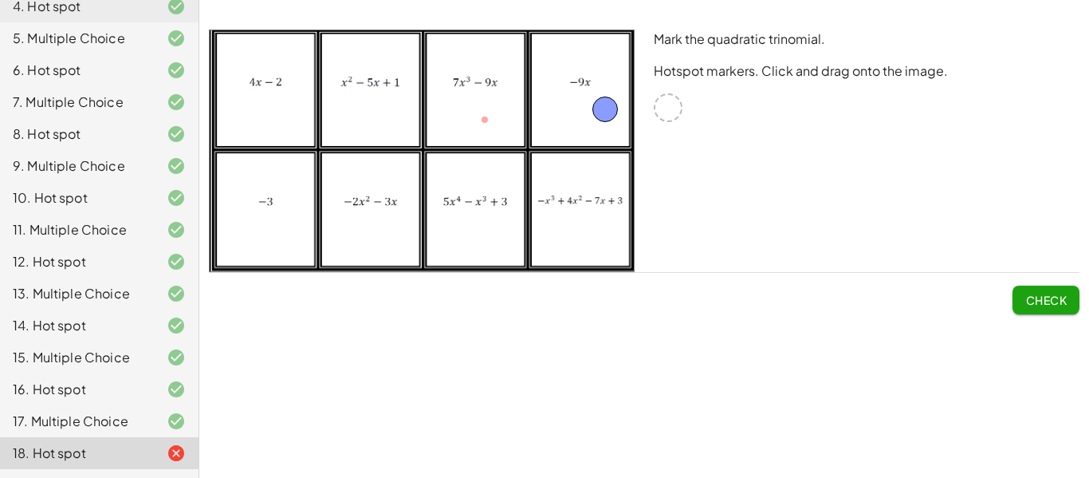
drag, startPoint x: 473, startPoint y: 105, endPoint x: 637, endPoint y: 116, distance: 164.6
drag, startPoint x: 664, startPoint y: 108, endPoint x: 632, endPoint y: 100, distance: 32.9
click at [632, 100] on div "Mark the quadratic trinomial. Hotspot markers. Click and drag onto the image." at bounding box center [644, 151] width 890 height 262
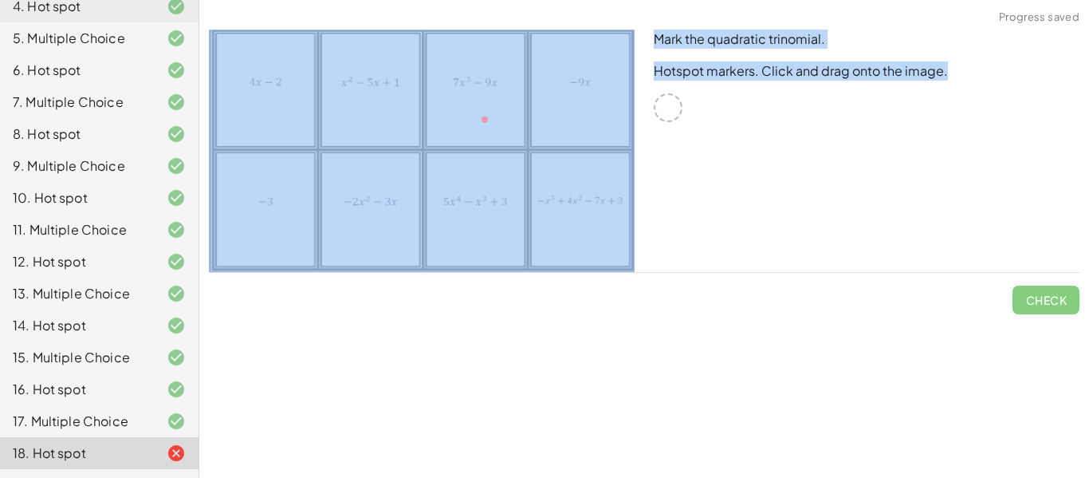
click at [631, 151] on img at bounding box center [422, 151] width 426 height 242
click at [683, 108] on div "Mark the quadratic trinomial. Hotspot markers. Click and drag onto the image." at bounding box center [866, 151] width 445 height 262
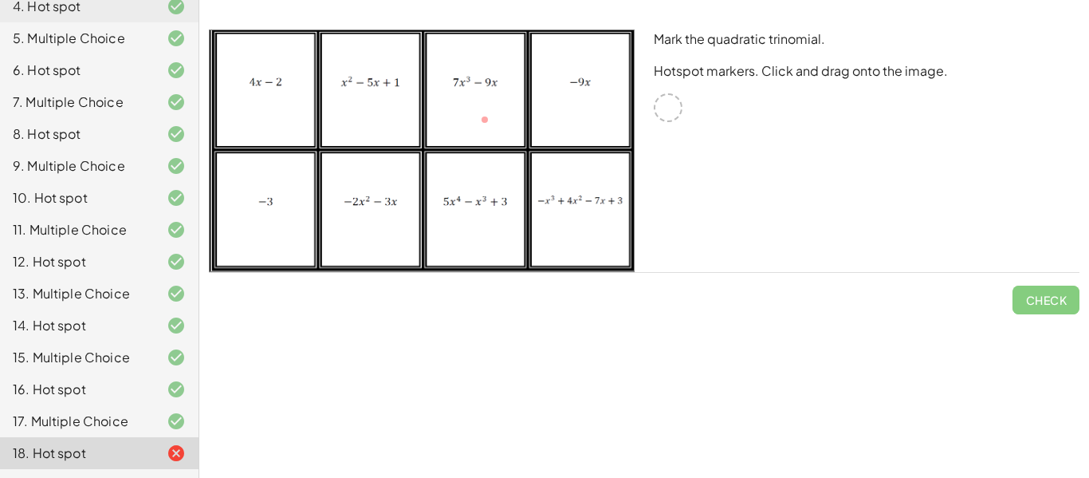
click at [112, 411] on div "17. Multiple Choice" at bounding box center [77, 420] width 128 height 19
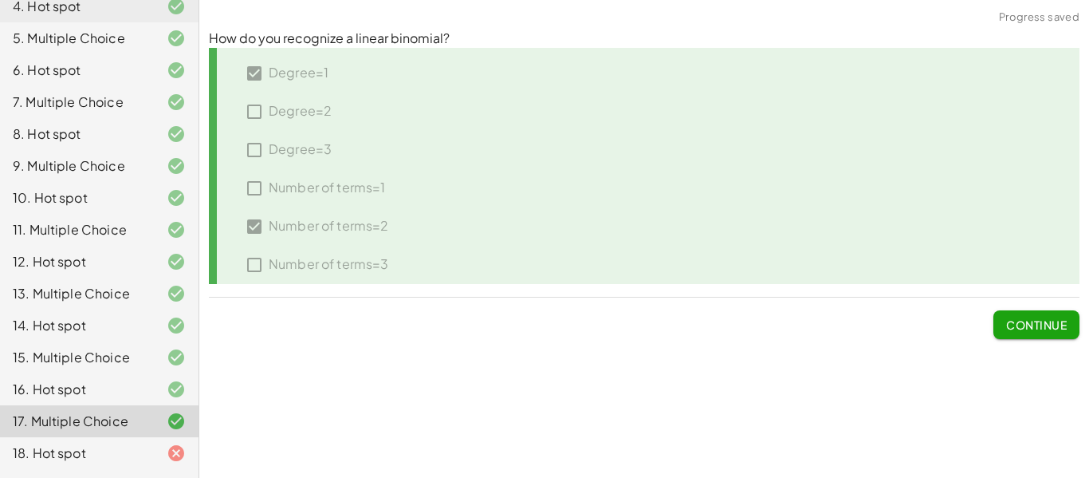
click at [128, 443] on div "18. Hot spot" at bounding box center [77, 452] width 128 height 19
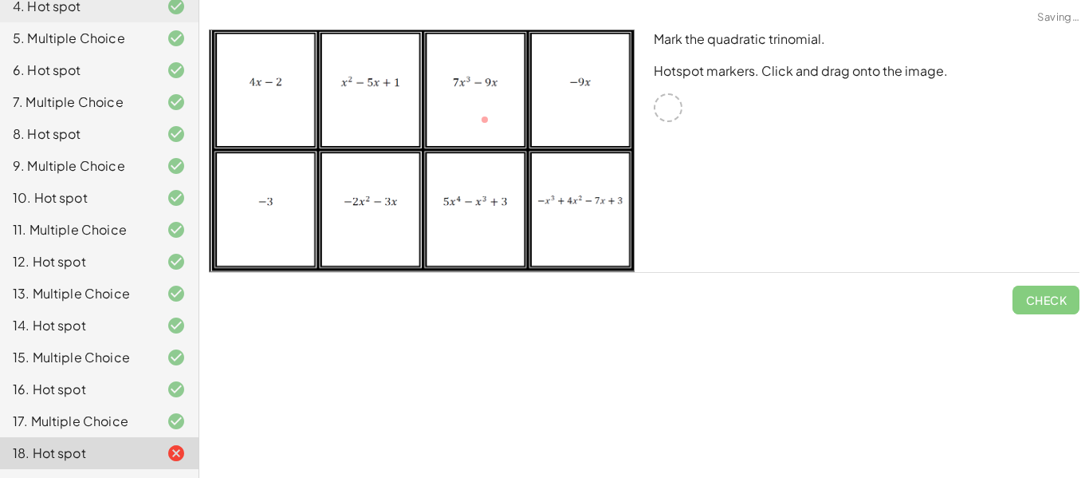
click at [671, 112] on div at bounding box center [668, 107] width 29 height 29
drag, startPoint x: 481, startPoint y: 122, endPoint x: 517, endPoint y: 175, distance: 63.7
click at [517, 175] on img at bounding box center [422, 151] width 426 height 242
drag, startPoint x: 475, startPoint y: 112, endPoint x: 513, endPoint y: 144, distance: 49.2
click at [513, 144] on img at bounding box center [422, 151] width 426 height 242
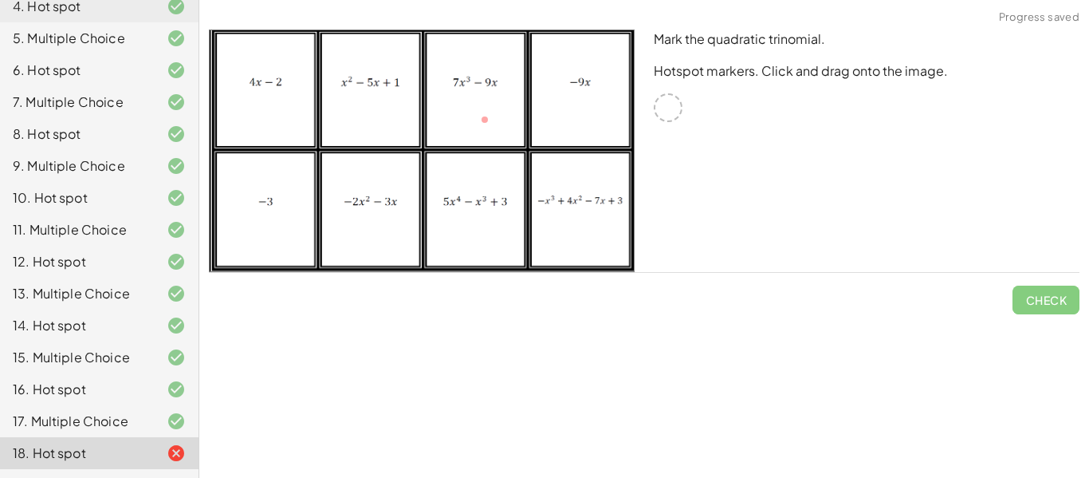
click at [486, 104] on img at bounding box center [422, 151] width 426 height 242
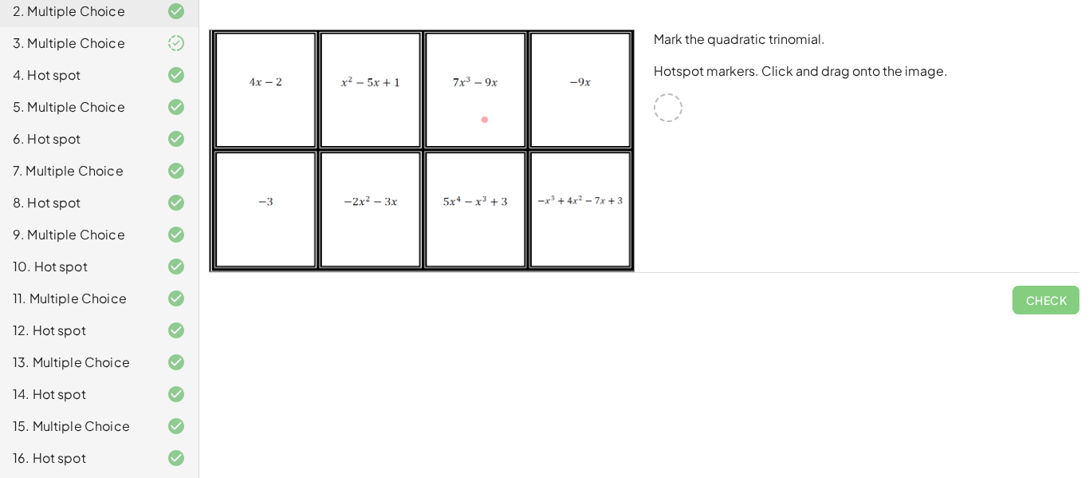
scroll to position [210, 0]
drag, startPoint x: 510, startPoint y: 136, endPoint x: 467, endPoint y: 124, distance: 44.9
click at [467, 124] on img at bounding box center [422, 151] width 426 height 242
drag, startPoint x: 467, startPoint y: 124, endPoint x: 527, endPoint y: 197, distance: 94.6
click at [527, 197] on img at bounding box center [422, 151] width 426 height 242
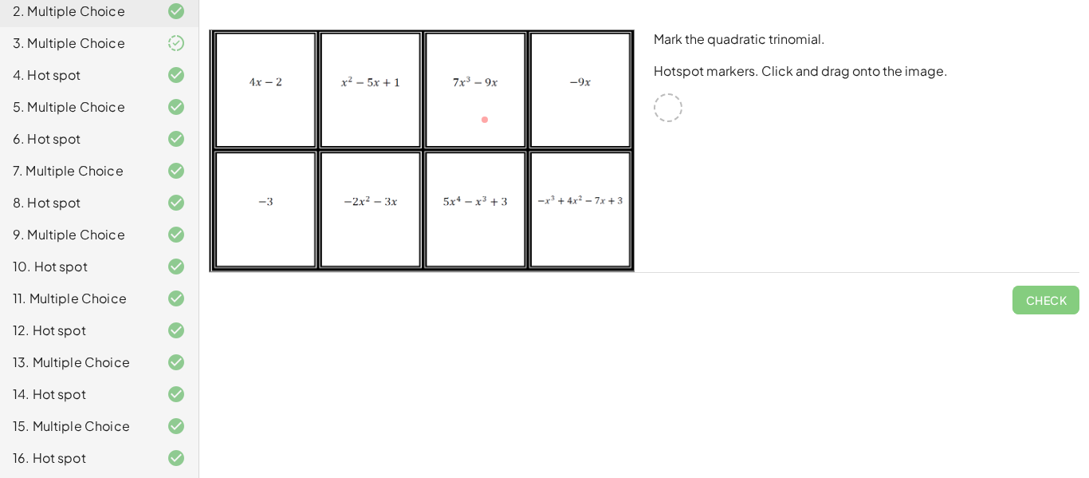
click at [478, 121] on img at bounding box center [422, 151] width 426 height 242
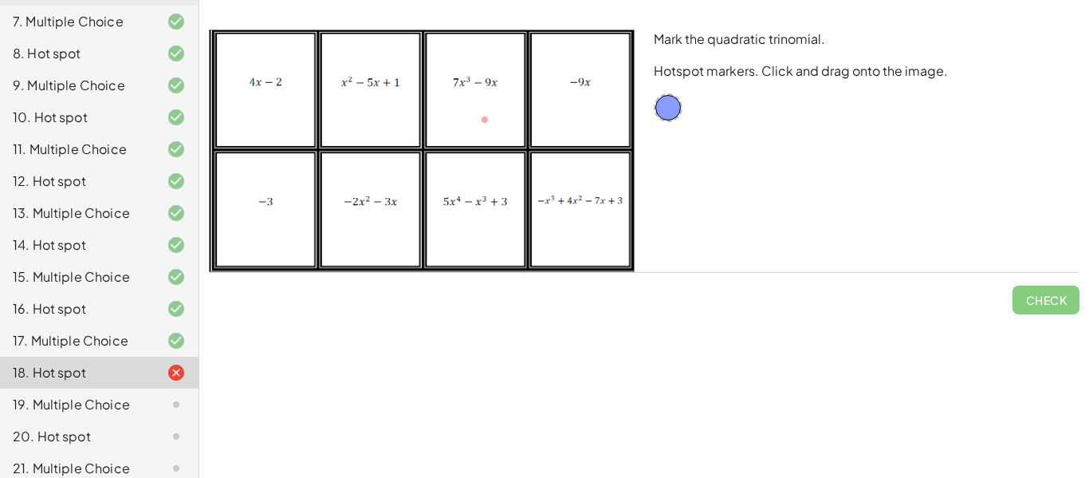
scroll to position [361, 0]
drag, startPoint x: 664, startPoint y: 110, endPoint x: 361, endPoint y: 128, distance: 303.5
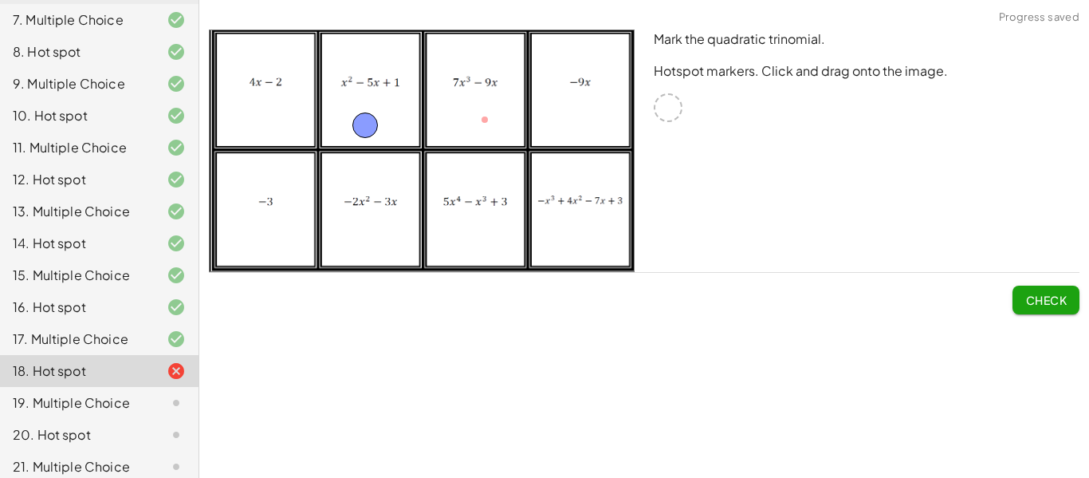
click at [1035, 301] on span "Check" at bounding box center [1045, 300] width 41 height 14
click at [1033, 301] on span "Continue" at bounding box center [1036, 300] width 61 height 14
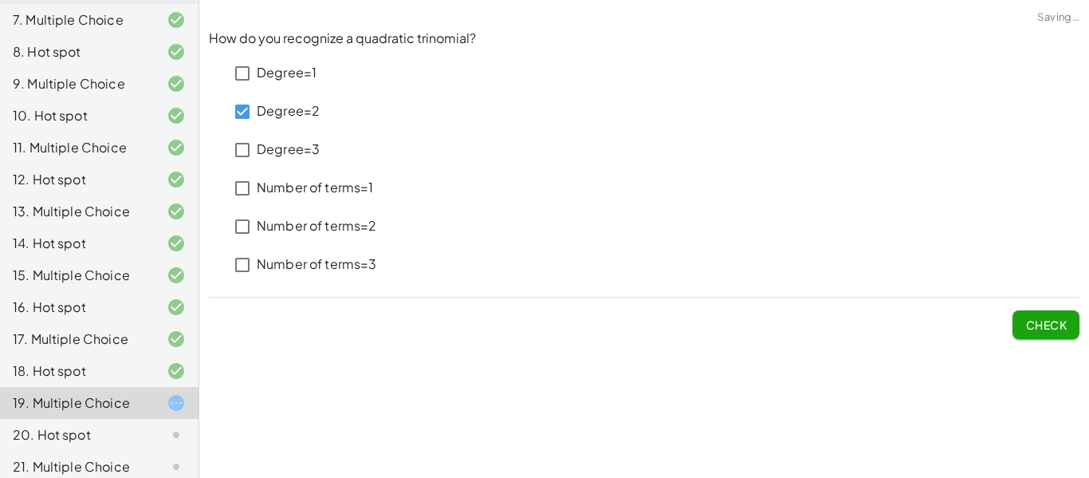
click at [263, 268] on p "Number of terms=3" at bounding box center [317, 264] width 120 height 18
click at [1048, 320] on span "Check" at bounding box center [1045, 324] width 41 height 14
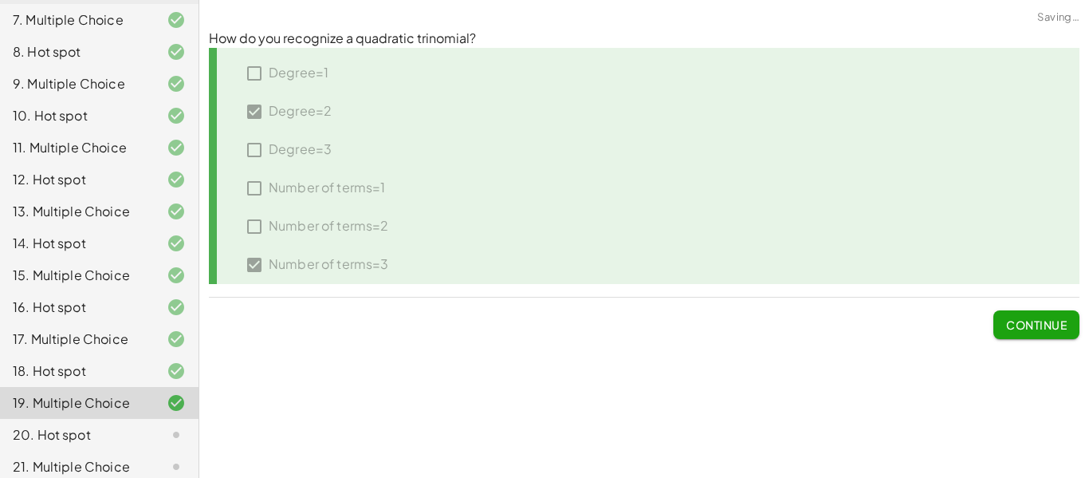
click at [1048, 320] on span "Continue" at bounding box center [1036, 324] width 61 height 14
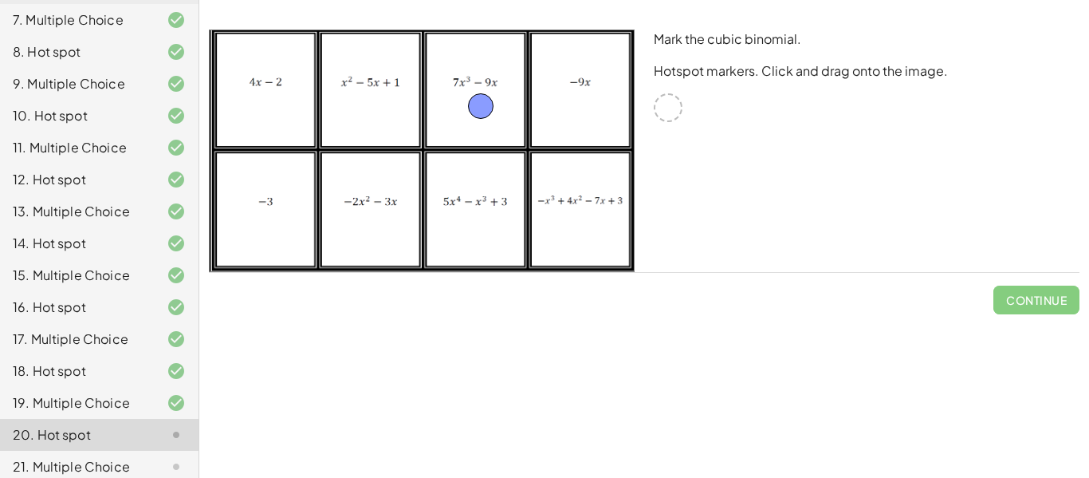
drag, startPoint x: 671, startPoint y: 101, endPoint x: 481, endPoint y: 98, distance: 190.6
click at [1036, 307] on button "Check" at bounding box center [1046, 299] width 67 height 29
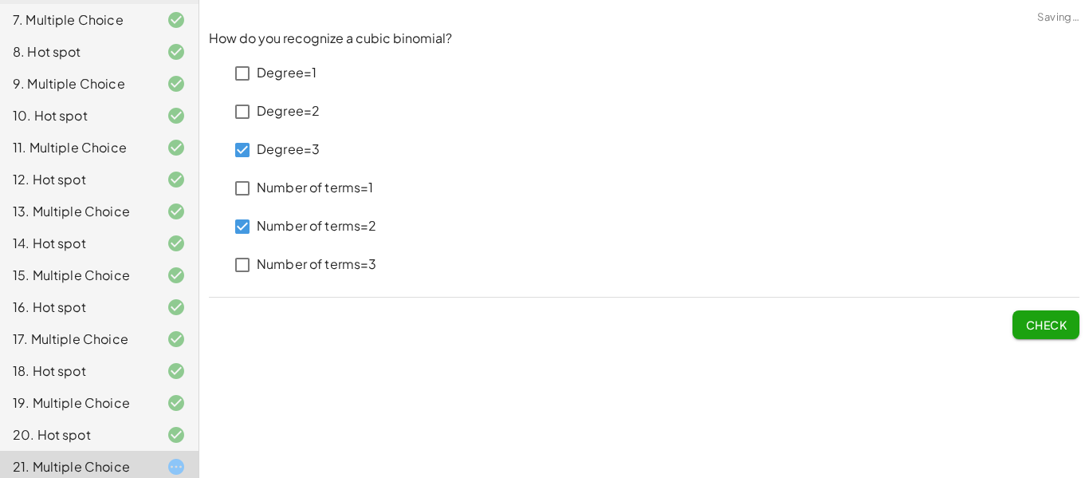
click at [1031, 313] on button "Check" at bounding box center [1046, 324] width 67 height 29
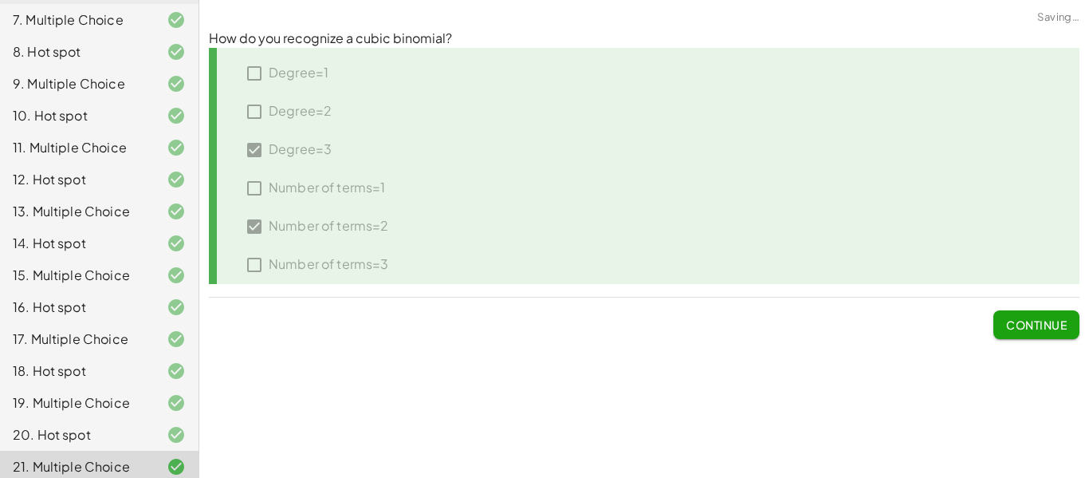
click at [1028, 314] on button "Continue" at bounding box center [1036, 324] width 86 height 29
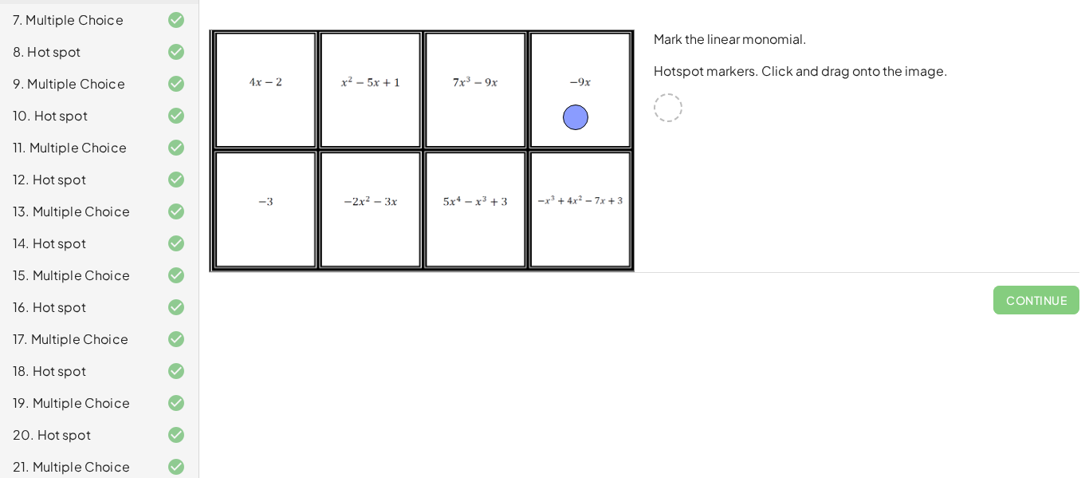
drag, startPoint x: 673, startPoint y: 110, endPoint x: 583, endPoint y: 117, distance: 90.4
click at [1025, 298] on span "Check" at bounding box center [1045, 300] width 41 height 14
click at [1024, 298] on span "Continue" at bounding box center [1036, 300] width 61 height 14
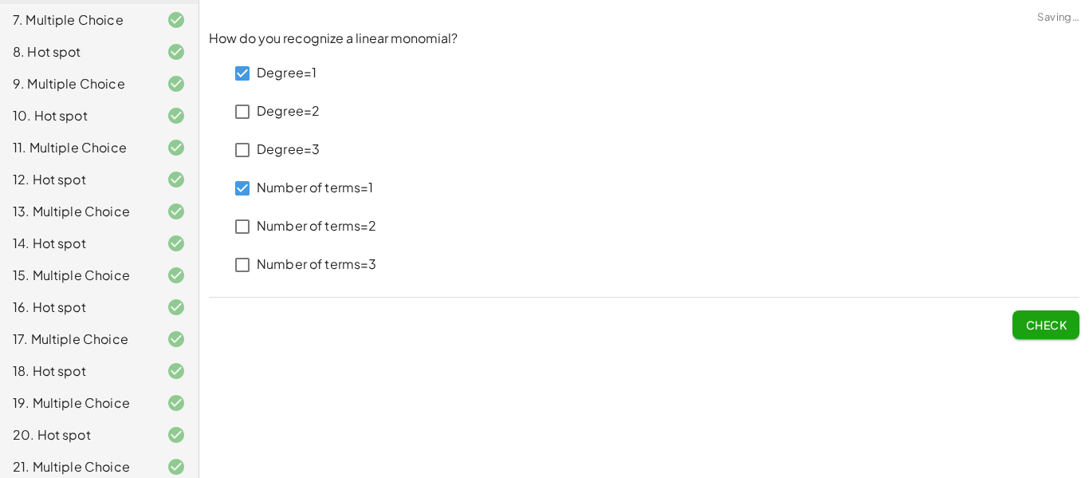
click at [1050, 337] on button "Check" at bounding box center [1046, 324] width 67 height 29
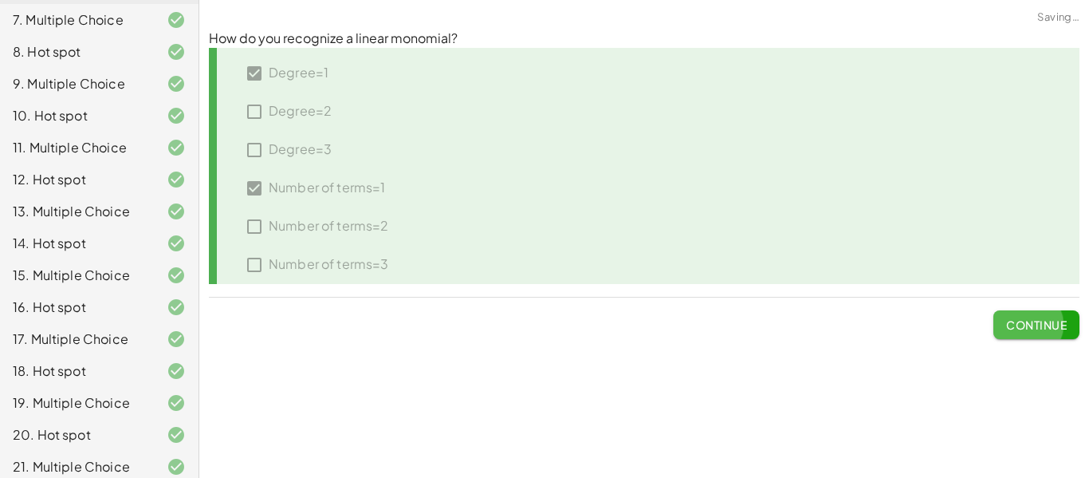
click at [1050, 337] on button "Continue" at bounding box center [1036, 324] width 86 height 29
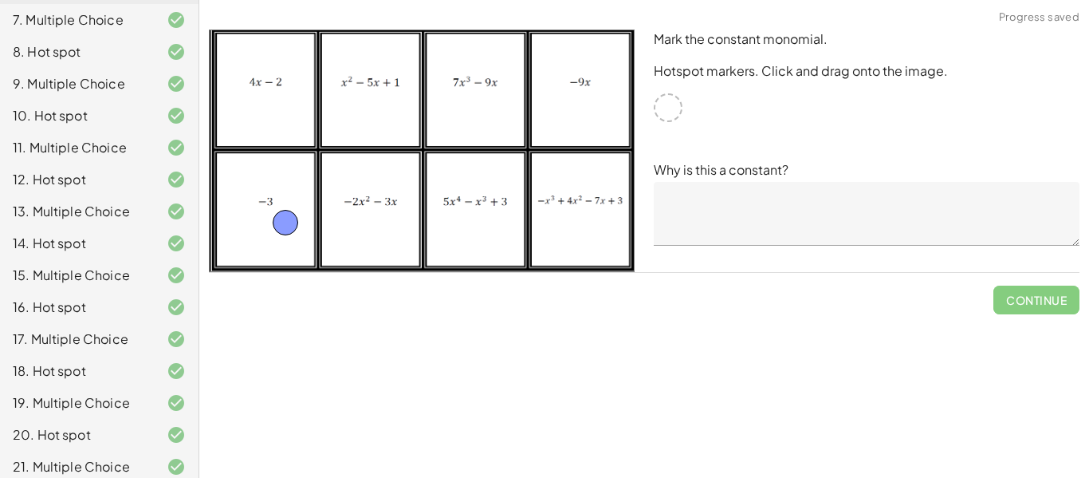
drag, startPoint x: 660, startPoint y: 112, endPoint x: 271, endPoint y: 235, distance: 408.2
click at [899, 208] on textarea at bounding box center [867, 214] width 426 height 64
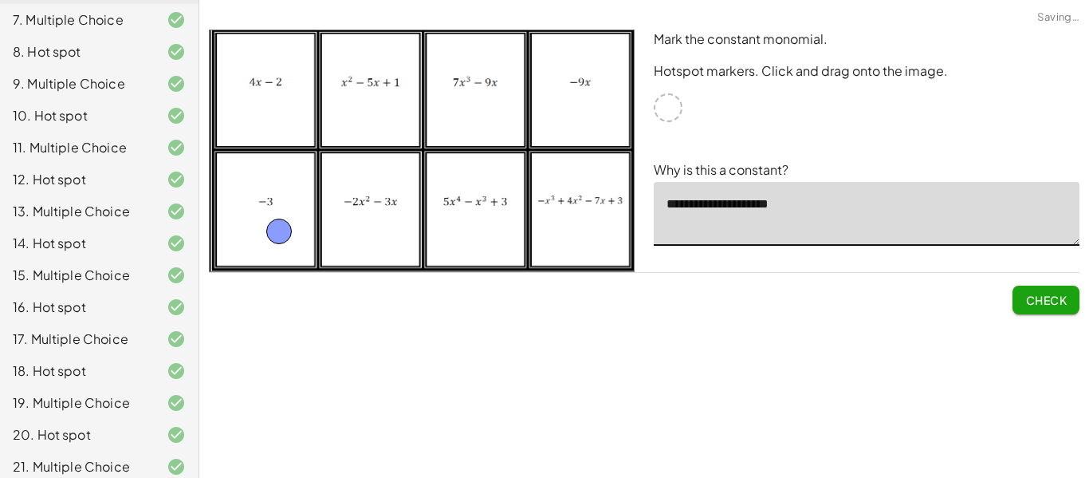
type textarea "**********"
click at [1033, 300] on span "Check" at bounding box center [1045, 300] width 41 height 14
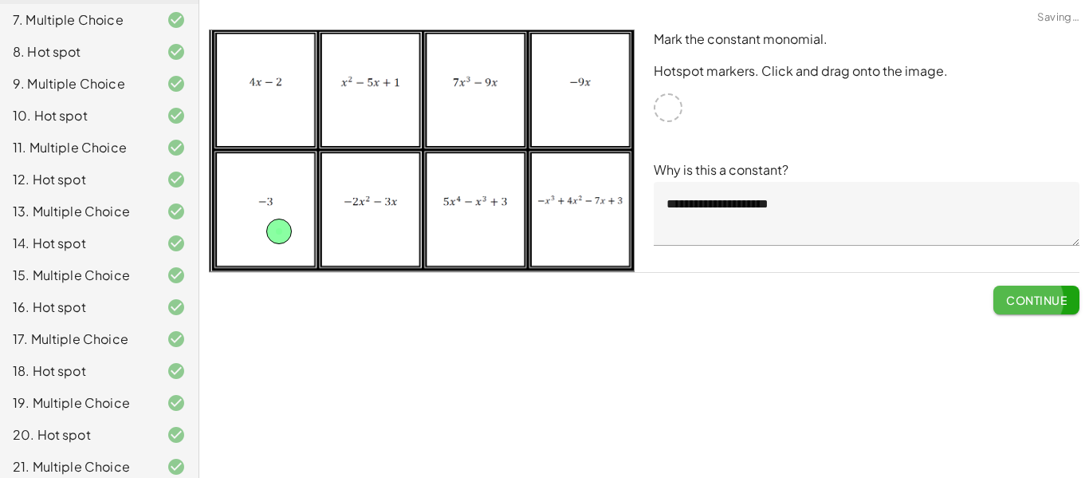
click at [1033, 300] on span "Continue" at bounding box center [1036, 300] width 61 height 14
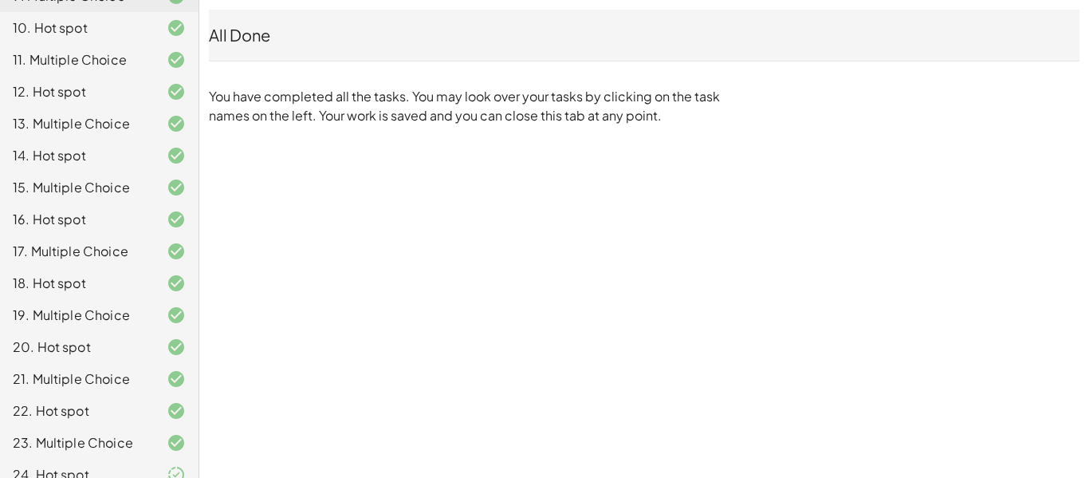
scroll to position [0, 0]
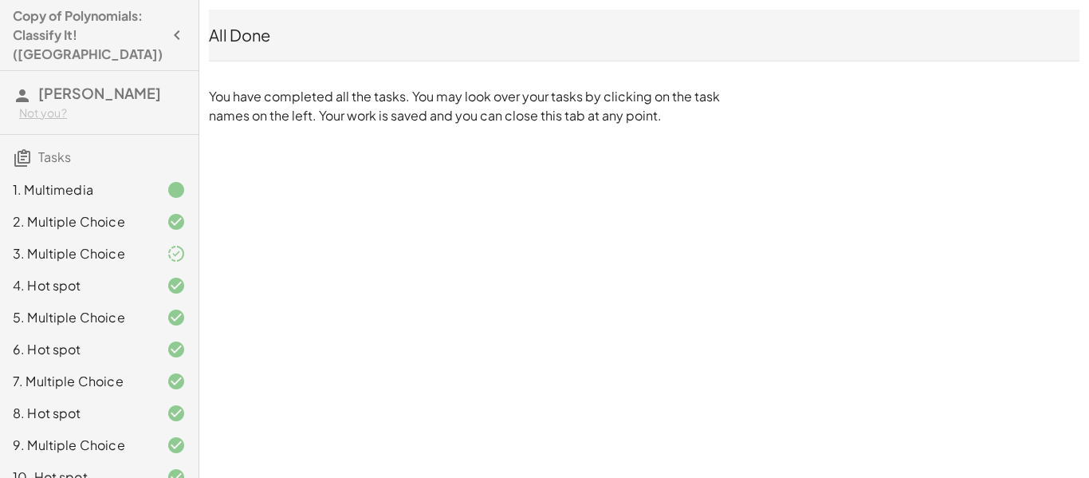
click at [332, 116] on p "You have completed all the tasks. You may look over your tasks by clicking on t…" at bounding box center [468, 106] width 518 height 38
